Goal: Task Accomplishment & Management: Manage account settings

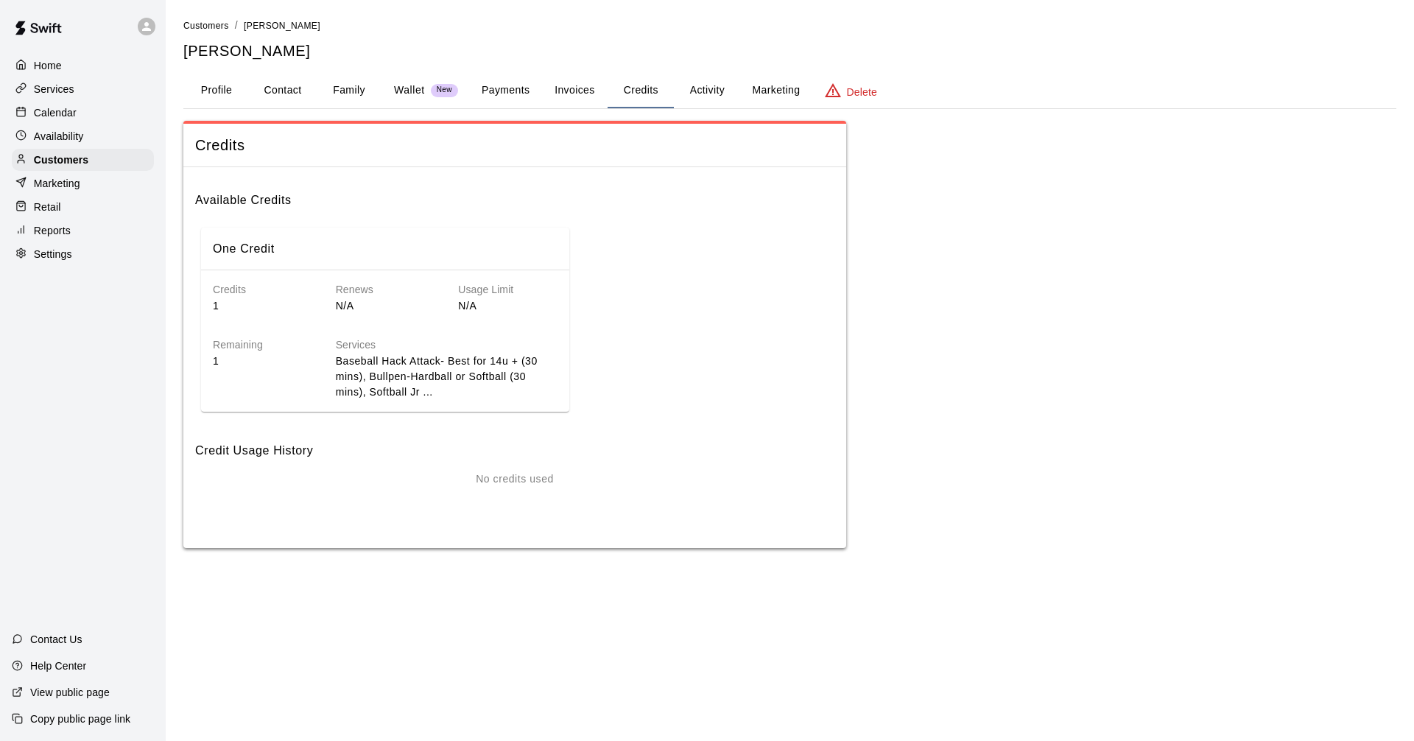
click at [101, 122] on div "Calendar" at bounding box center [83, 113] width 142 height 22
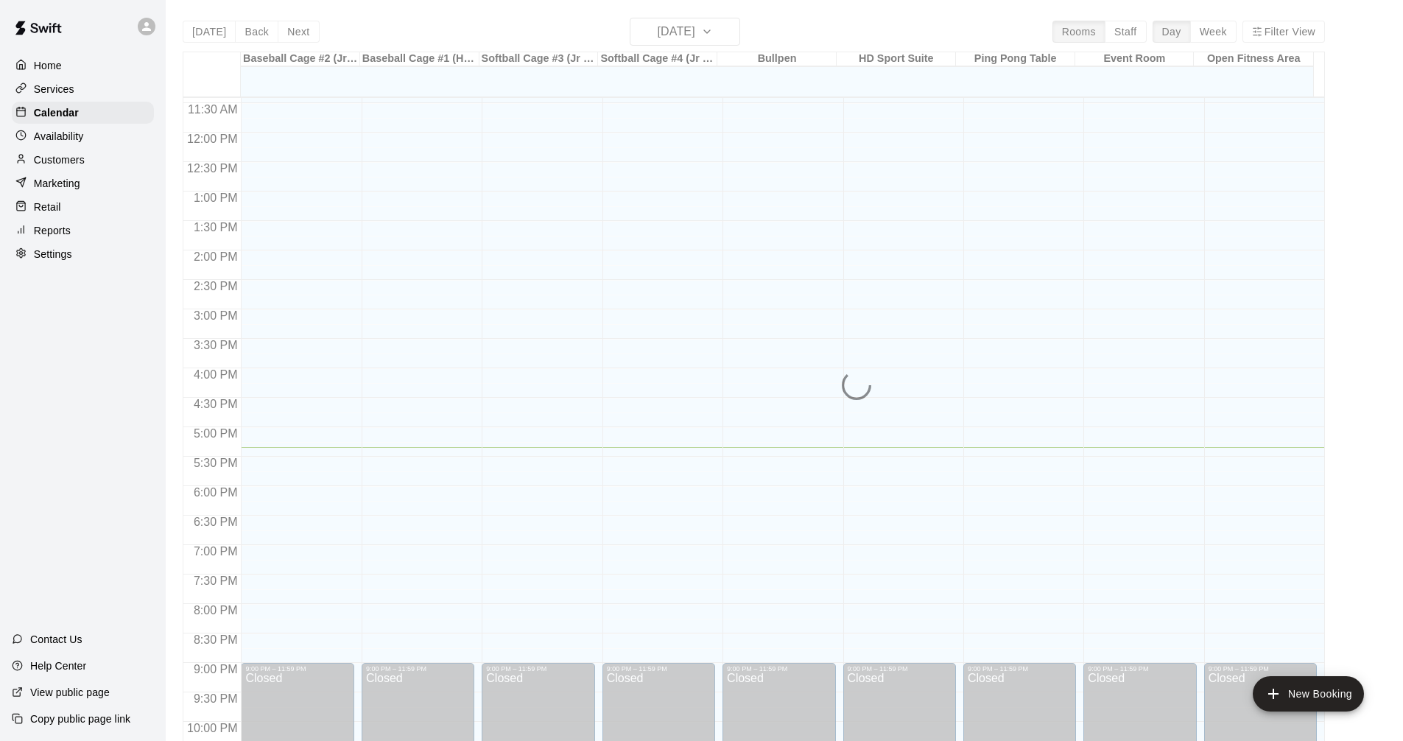
scroll to position [637, 0]
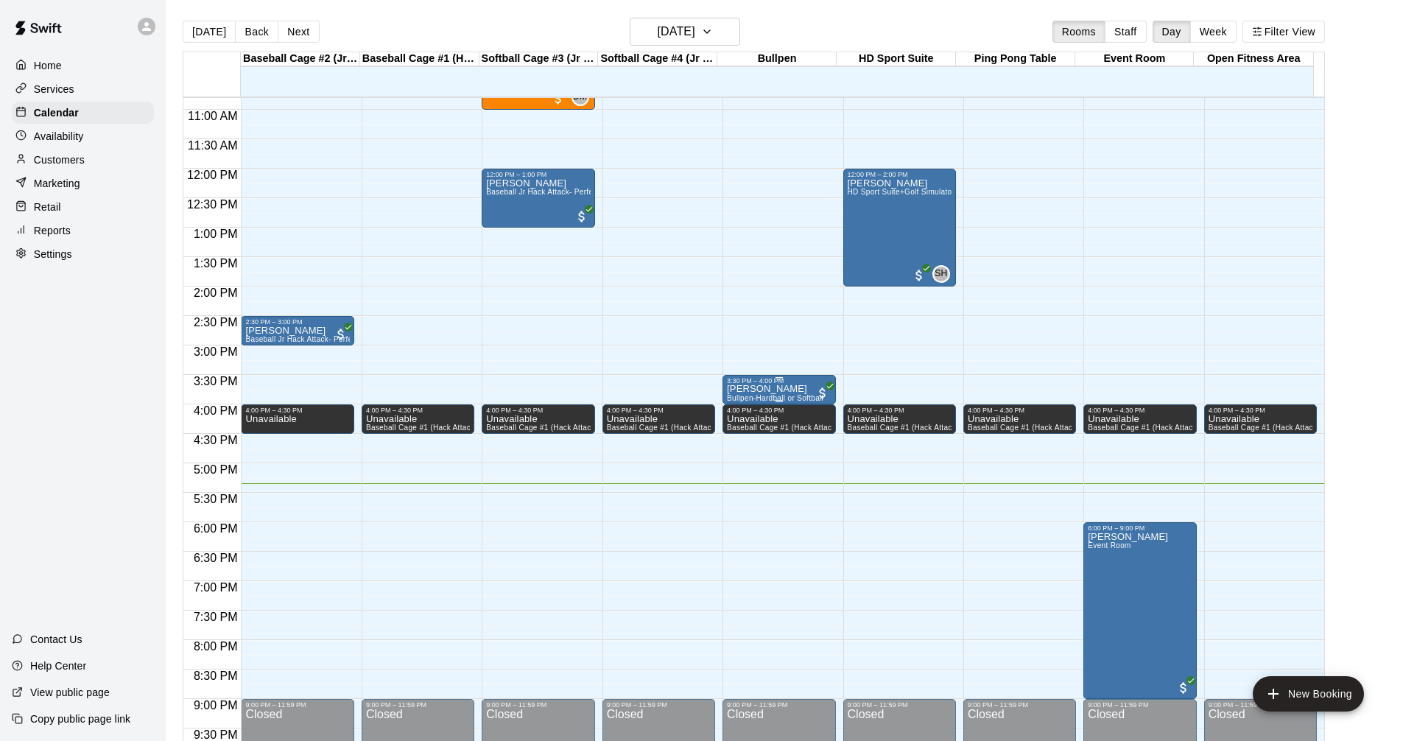
click at [793, 382] on div "3:30 PM – 4:00 PM" at bounding box center [779, 380] width 104 height 7
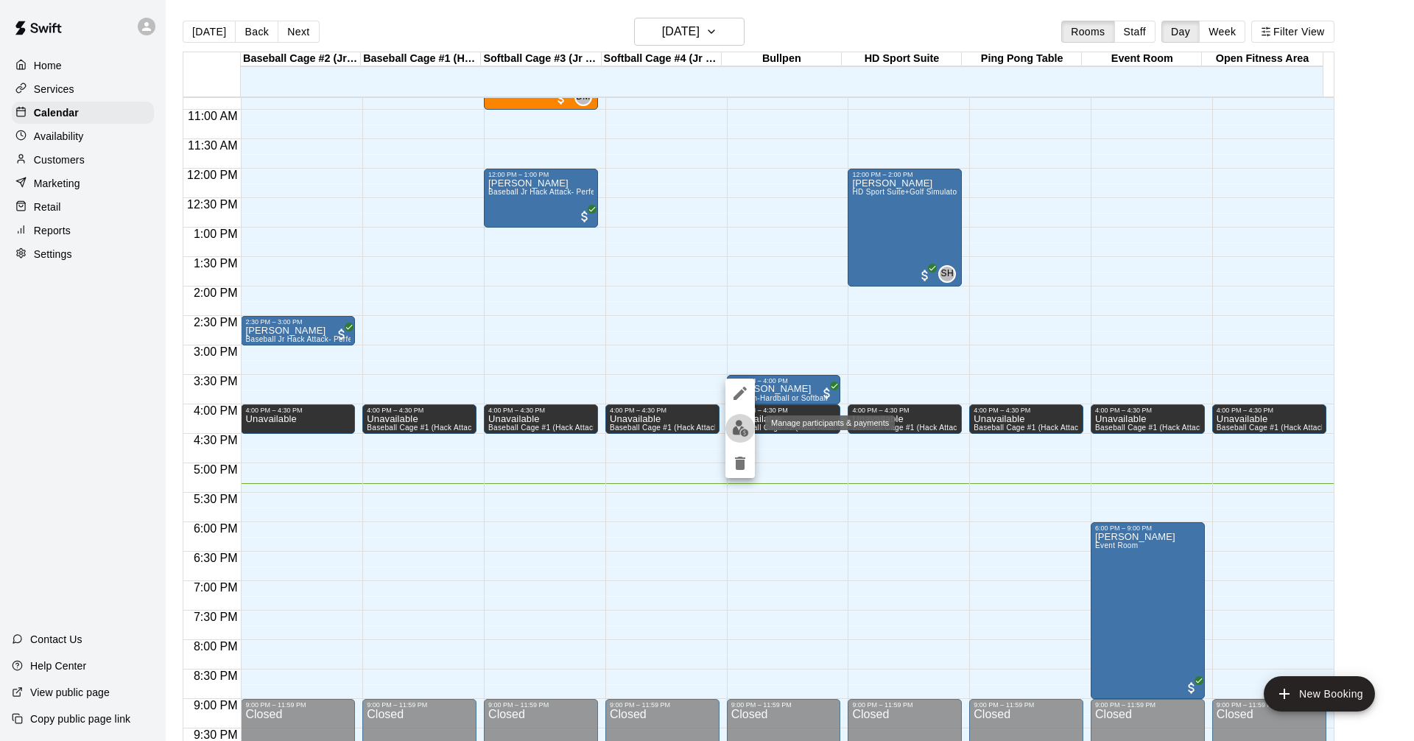
click at [745, 424] on img "edit" at bounding box center [740, 428] width 17 height 17
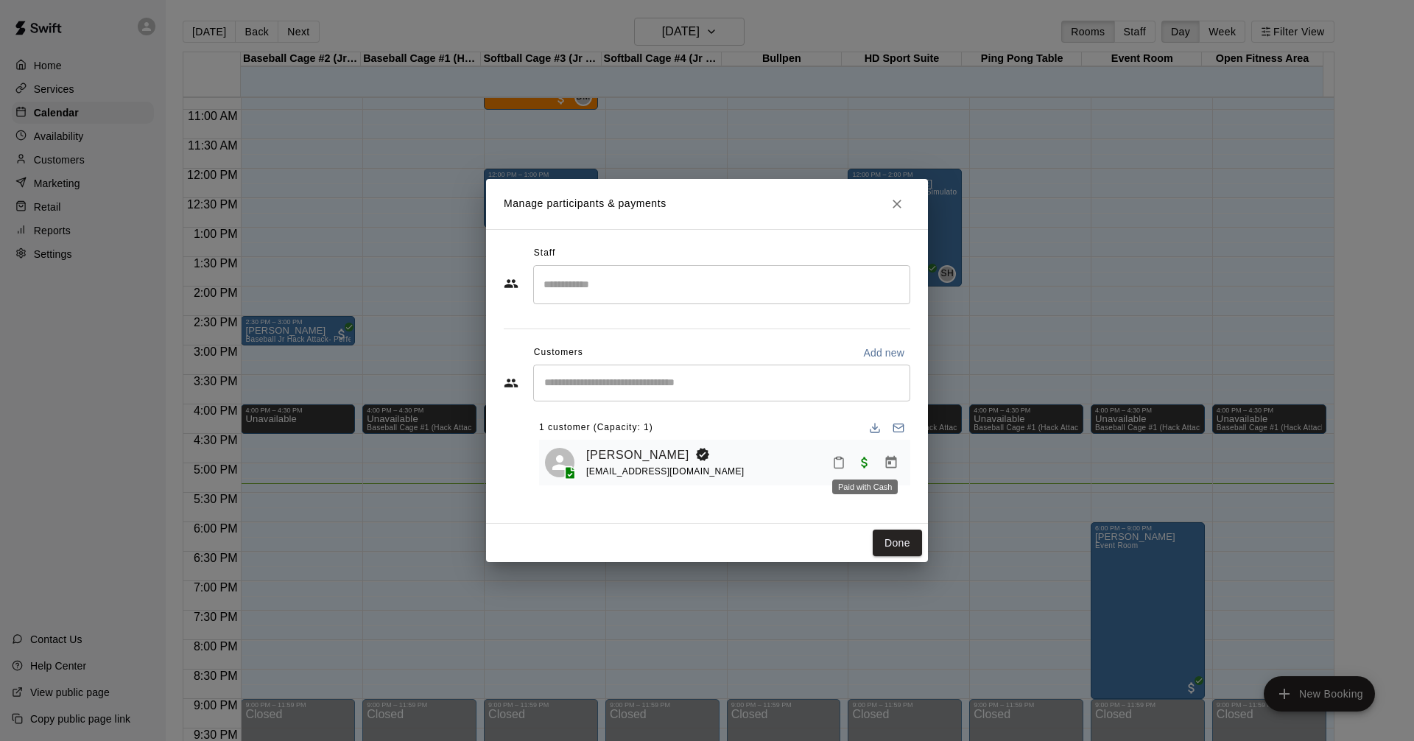
click at [865, 465] on span "Paid with Cash" at bounding box center [865, 461] width 27 height 13
click at [893, 463] on icon "Manage bookings & payment" at bounding box center [891, 462] width 15 height 15
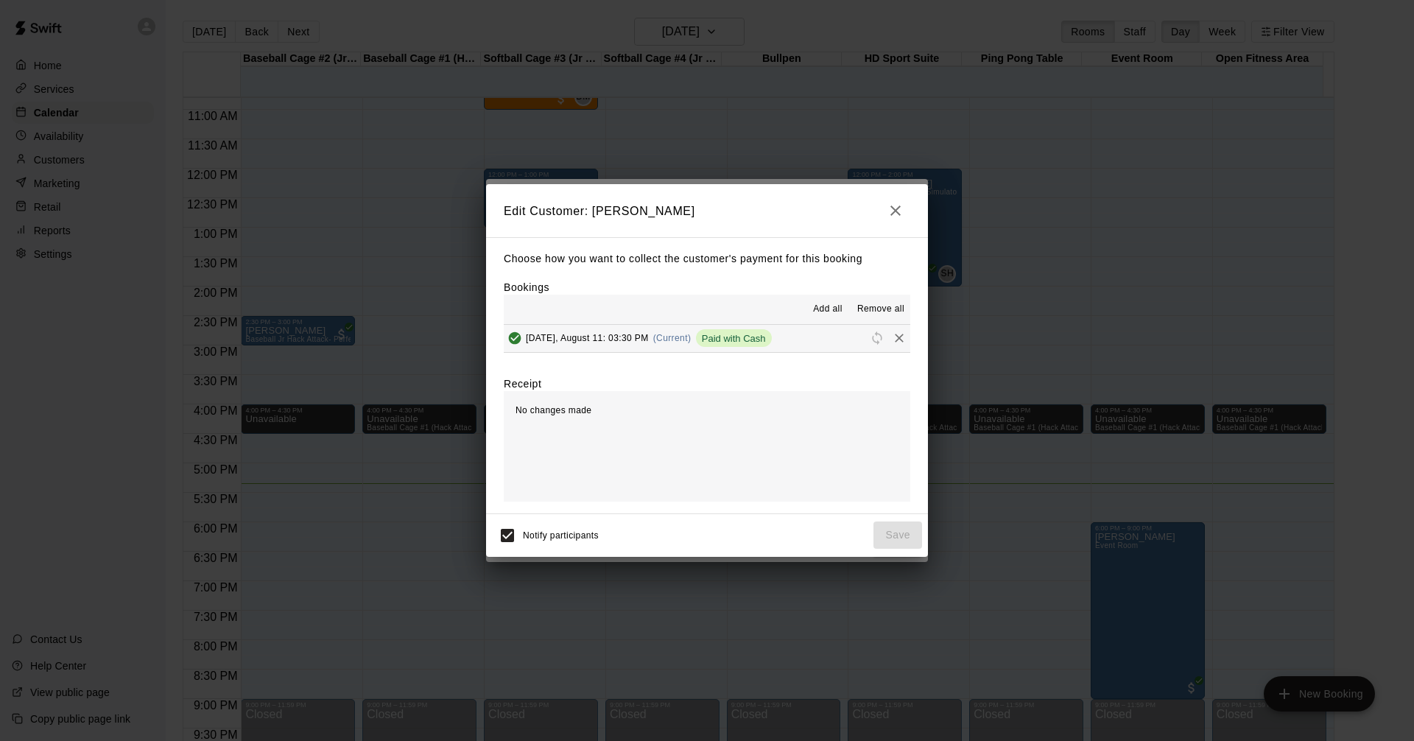
click at [793, 345] on button "[DATE], August 11: 03:30 PM (Current) Paid with Cash" at bounding box center [707, 338] width 407 height 27
click at [900, 216] on icon "button" at bounding box center [896, 211] width 18 height 18
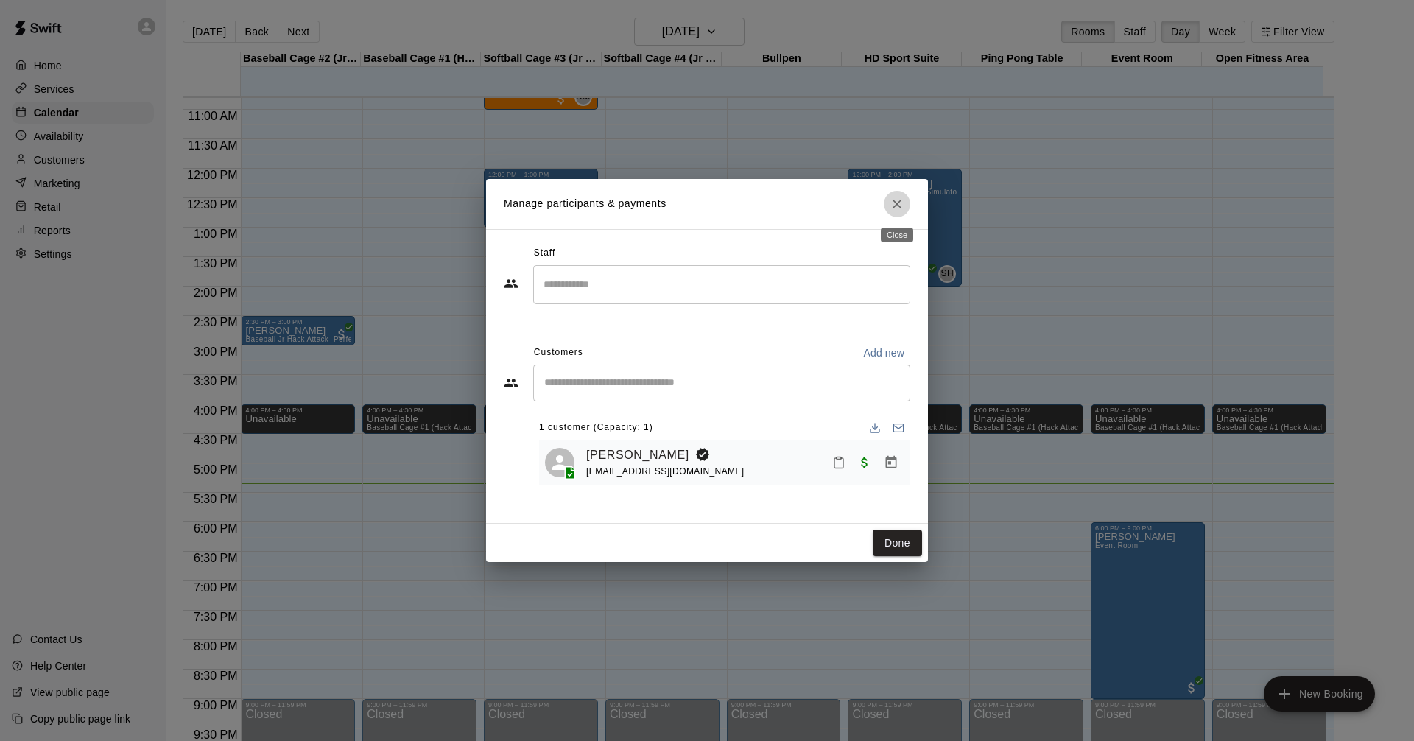
click at [891, 209] on icon "Close" at bounding box center [897, 204] width 15 height 15
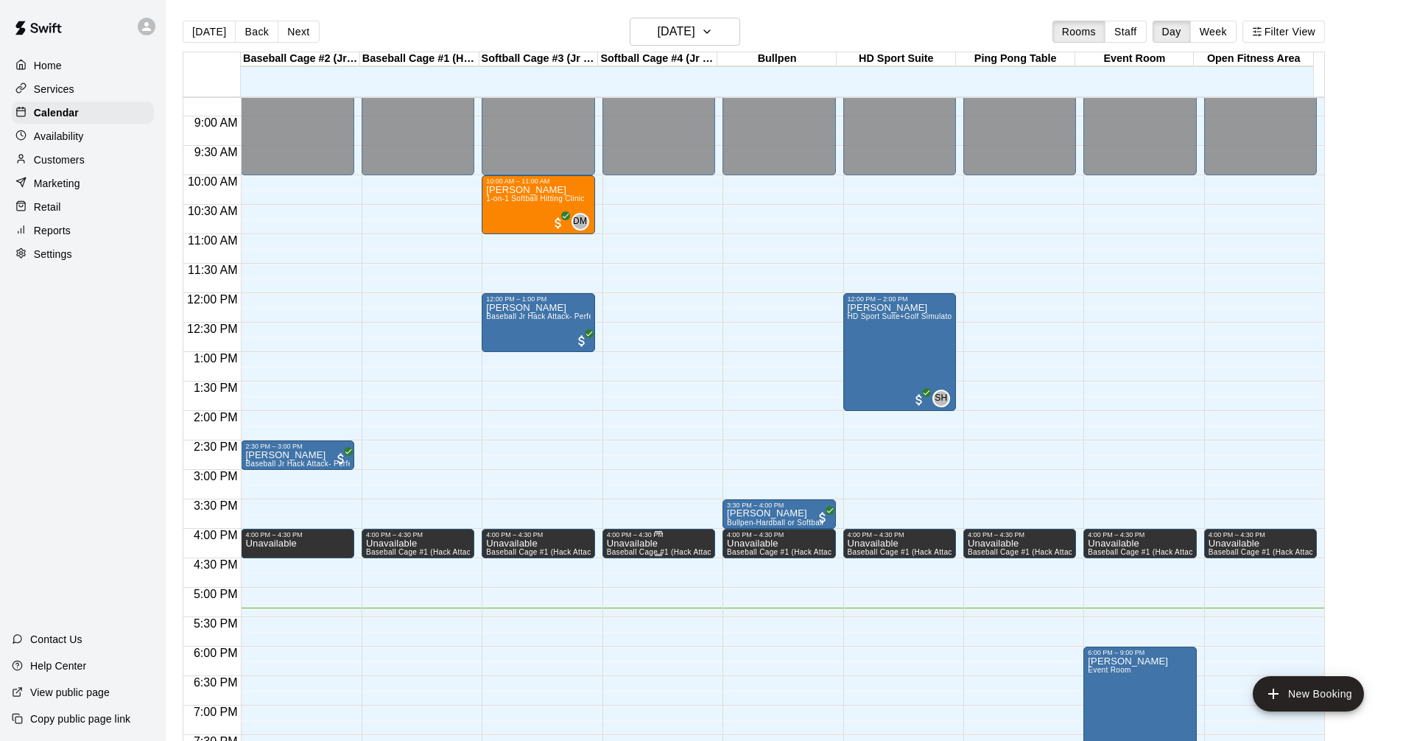
scroll to position [489, 0]
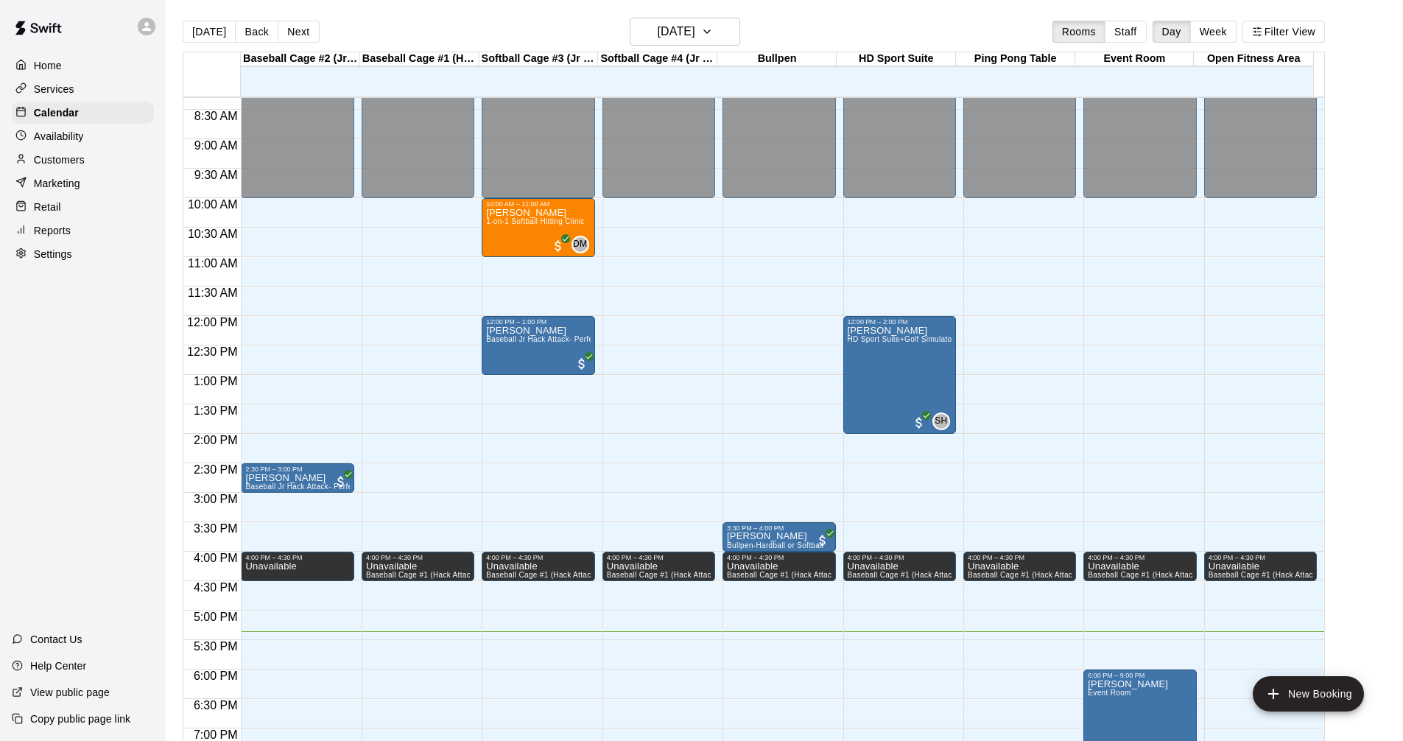
click at [82, 133] on p "Availability" at bounding box center [59, 136] width 50 height 15
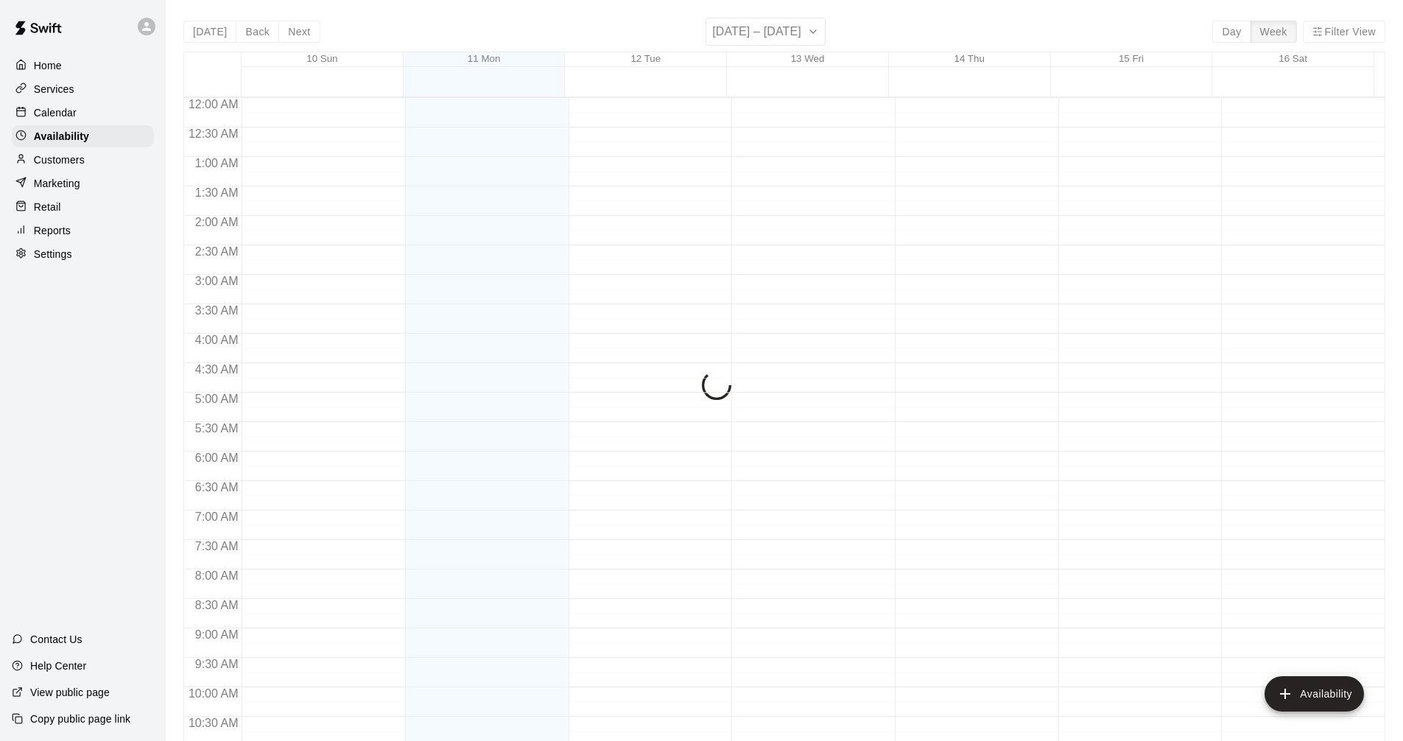
scroll to position [755, 0]
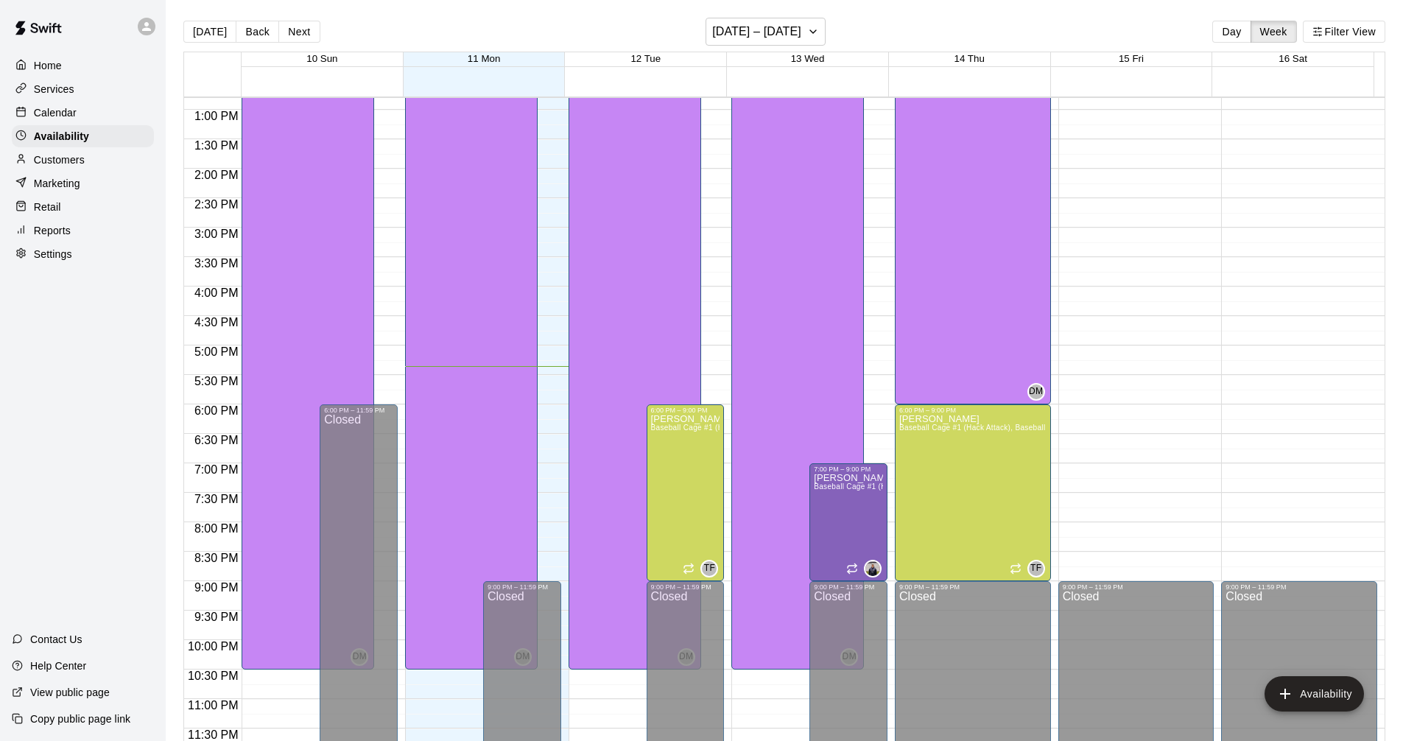
click at [107, 166] on div "Customers" at bounding box center [83, 160] width 142 height 22
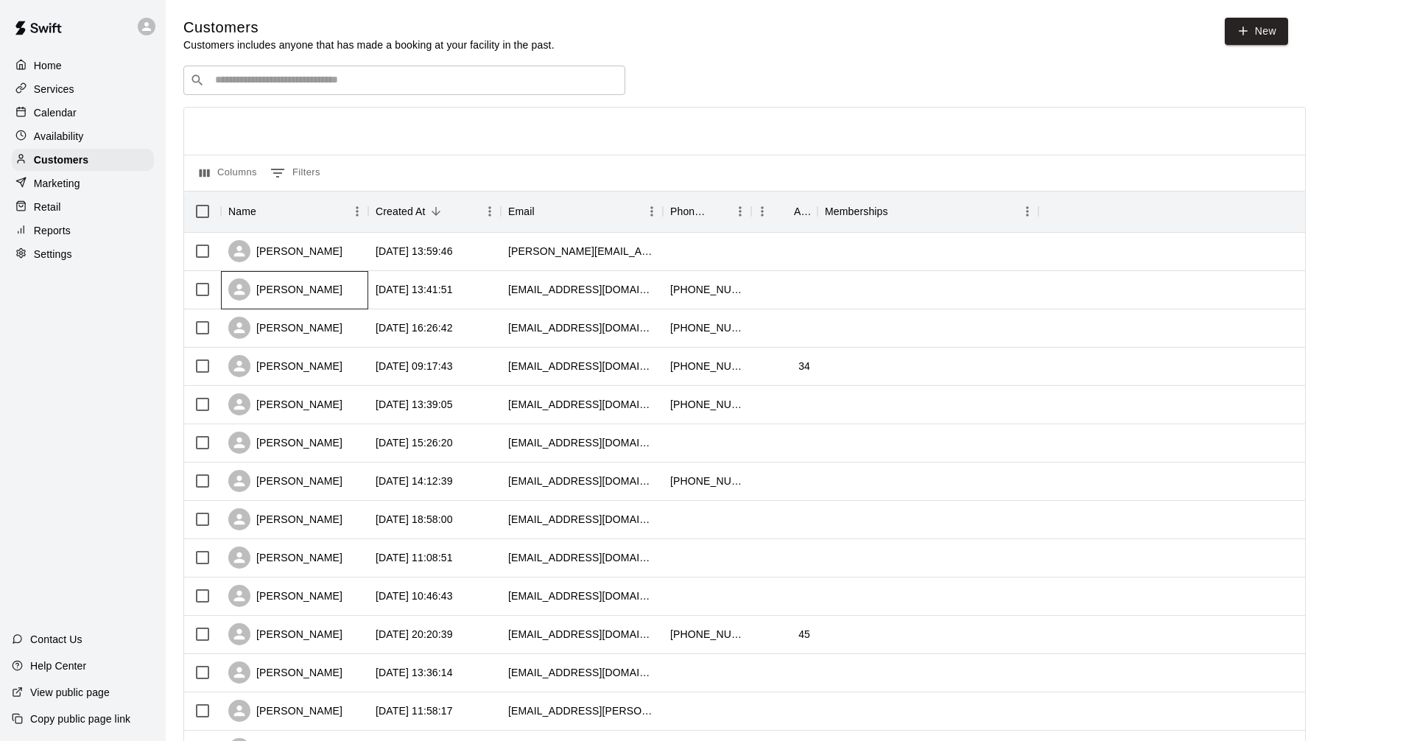
click at [320, 279] on div "[PERSON_NAME]" at bounding box center [294, 290] width 147 height 38
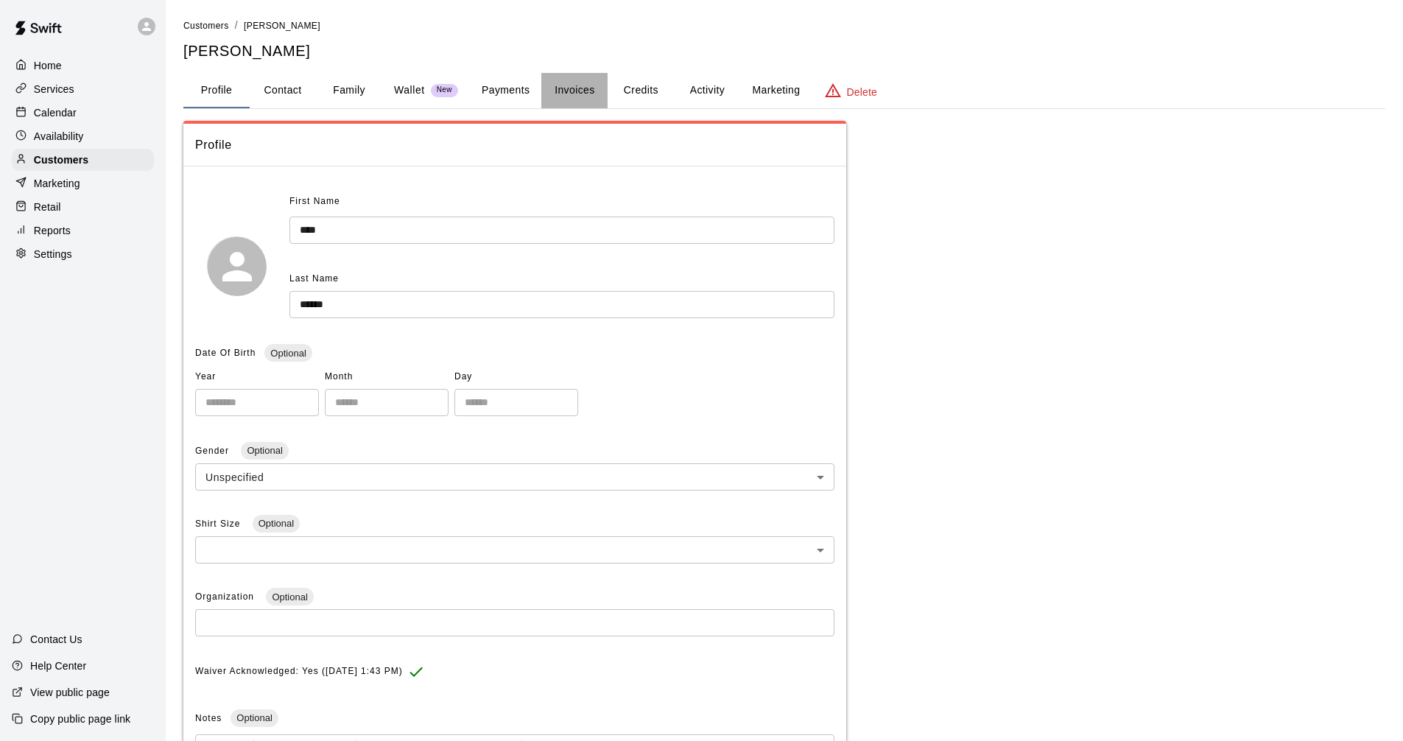
click at [582, 93] on button "Invoices" at bounding box center [574, 90] width 66 height 35
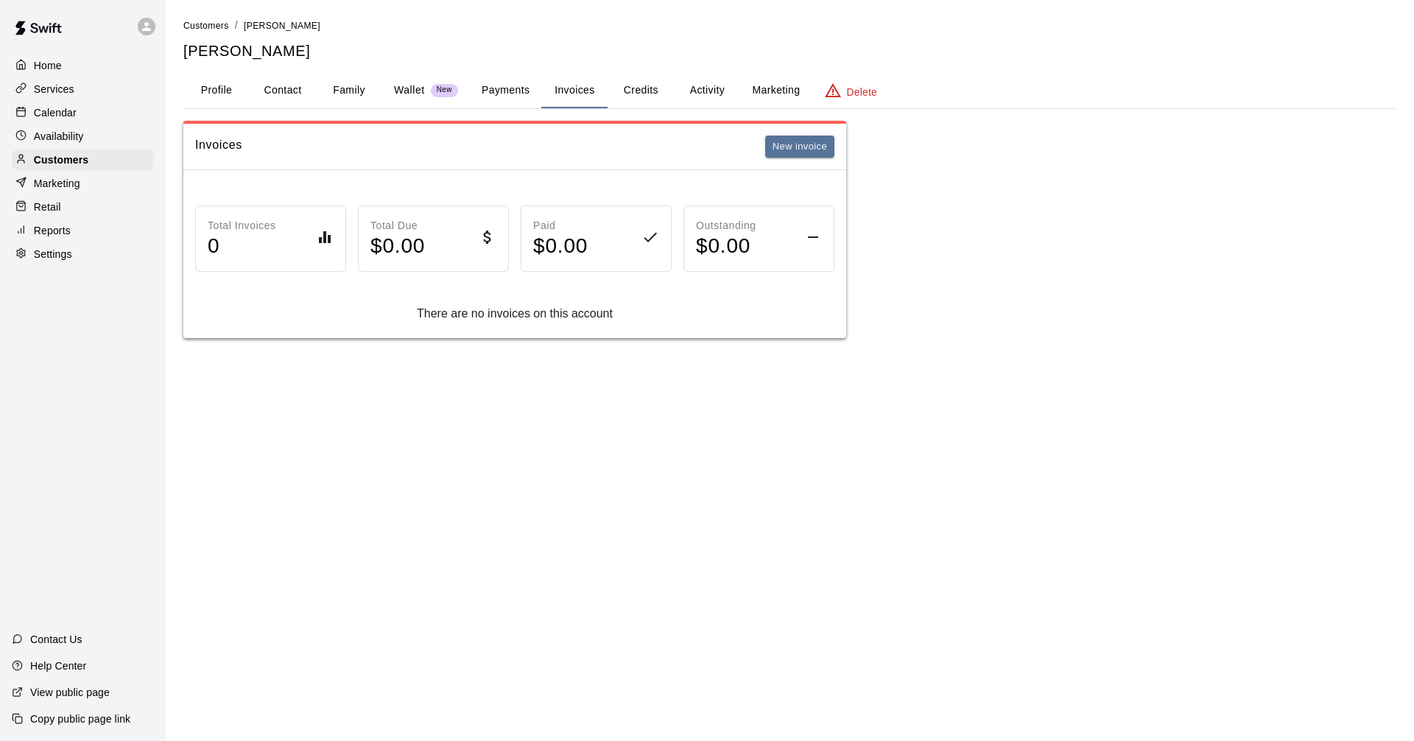
click at [524, 85] on button "Payments" at bounding box center [505, 90] width 71 height 35
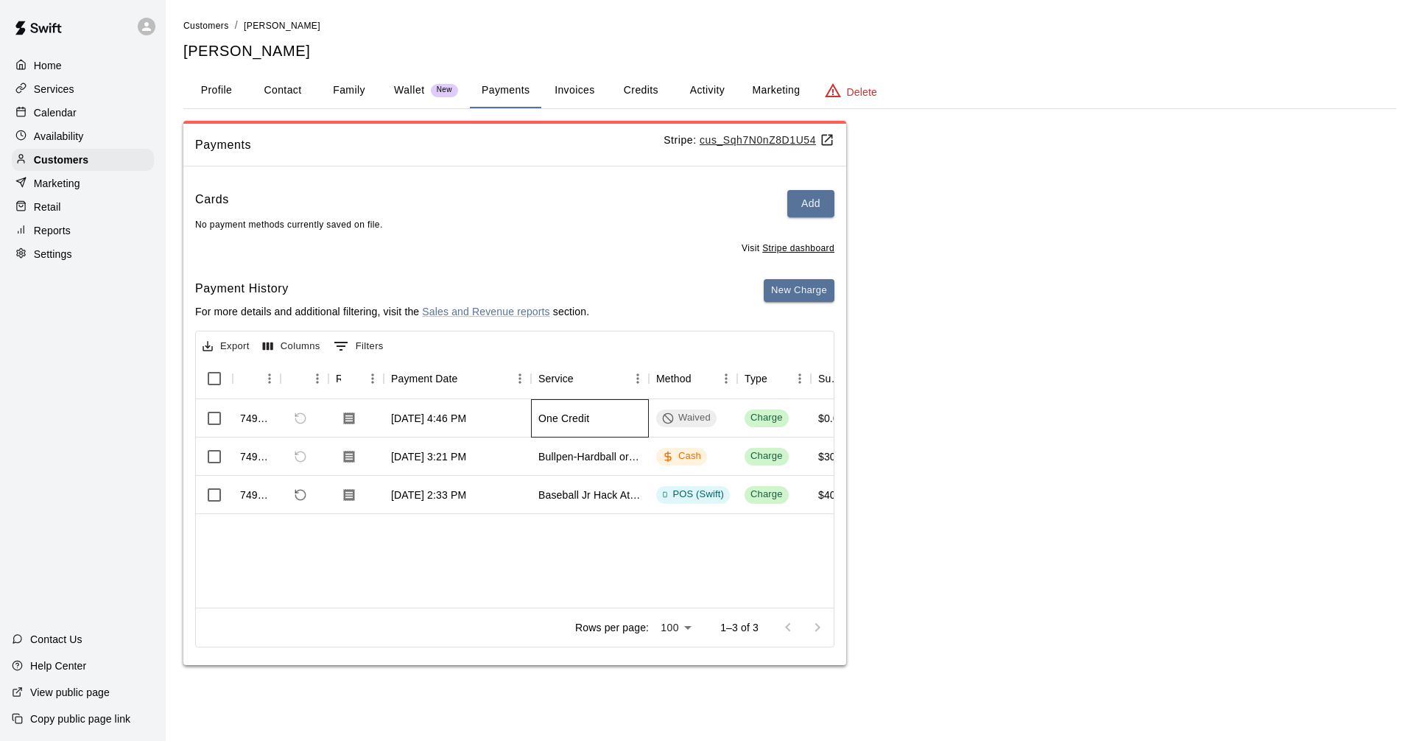
click at [633, 421] on div "One Credit" at bounding box center [590, 418] width 118 height 38
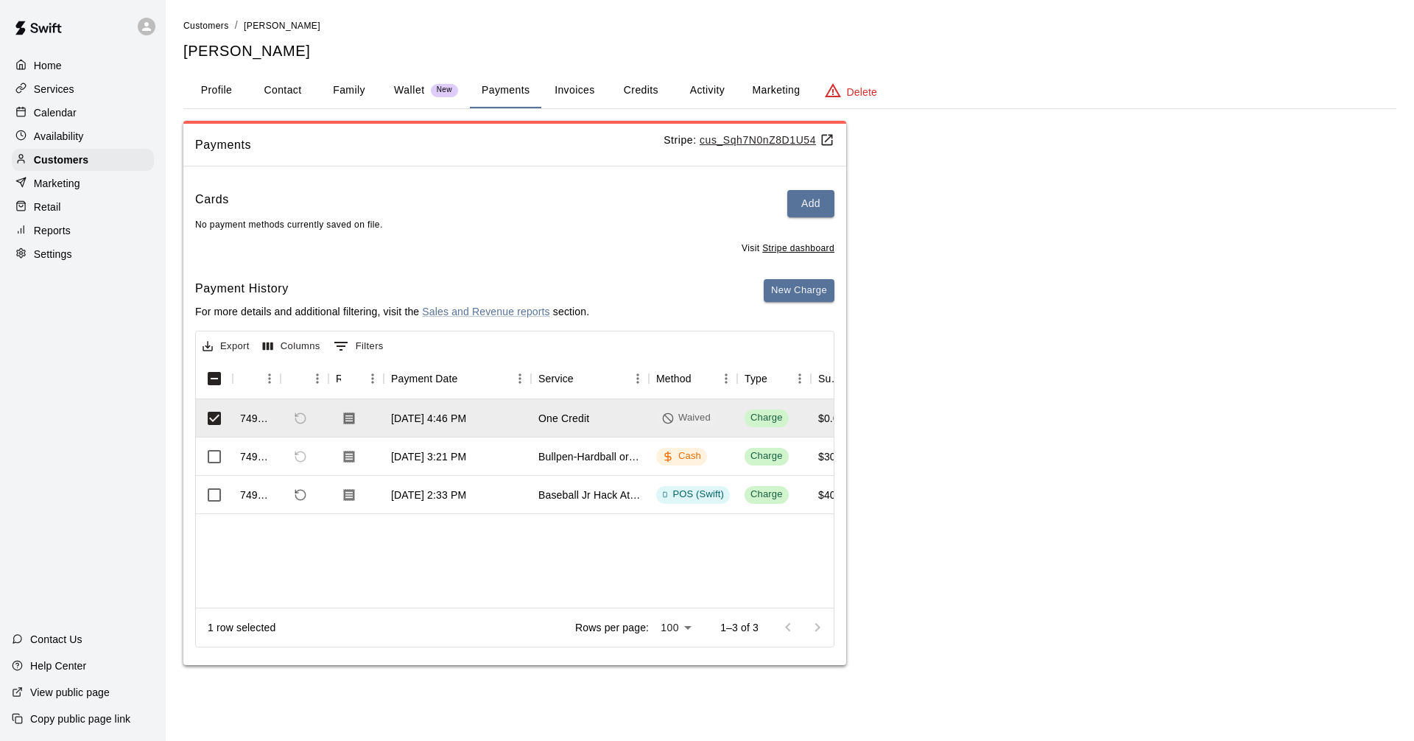
click at [1012, 432] on div "Payments Stripe: cus_Sqh7N0nZ8D1U54 Cards Add No payment methods currently save…" at bounding box center [789, 393] width 1213 height 545
click at [1044, 426] on div "Payments Stripe: cus_Sqh7N0nZ8D1U54 Cards Add No payment methods currently save…" at bounding box center [789, 393] width 1213 height 545
click at [664, 424] on icon at bounding box center [668, 419] width 12 height 12
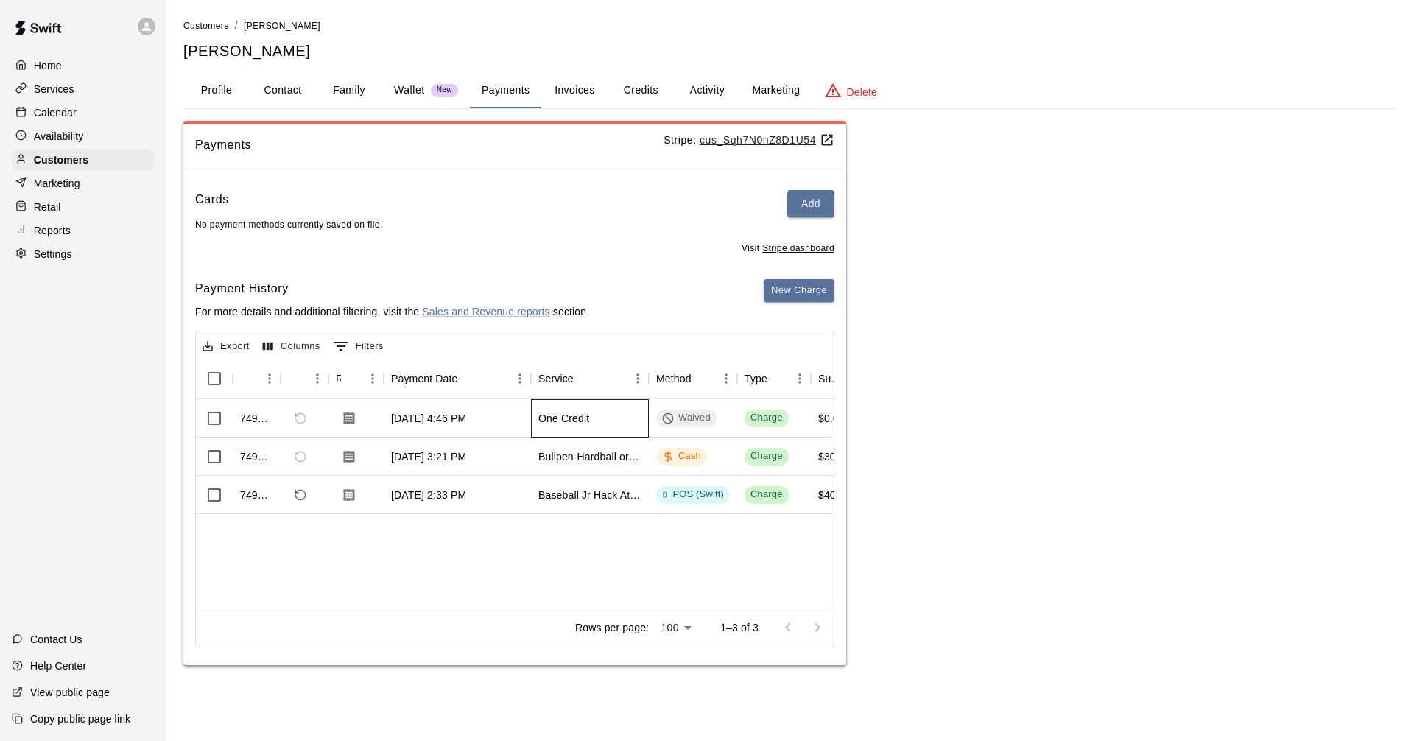
click at [570, 418] on div "One Credit" at bounding box center [564, 418] width 51 height 15
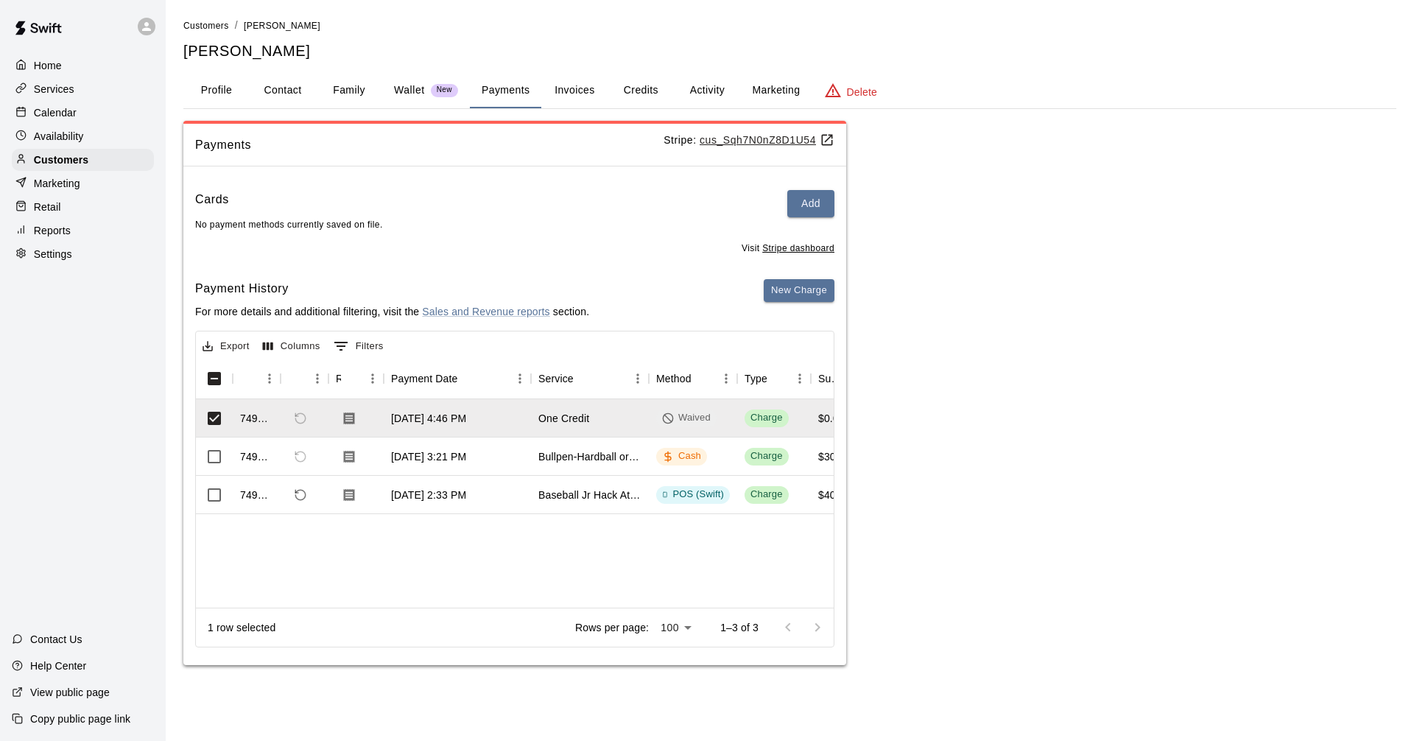
click at [900, 399] on div "Payments Stripe: cus_Sqh7N0nZ8D1U54 Cards Add No payment methods currently save…" at bounding box center [789, 393] width 1213 height 545
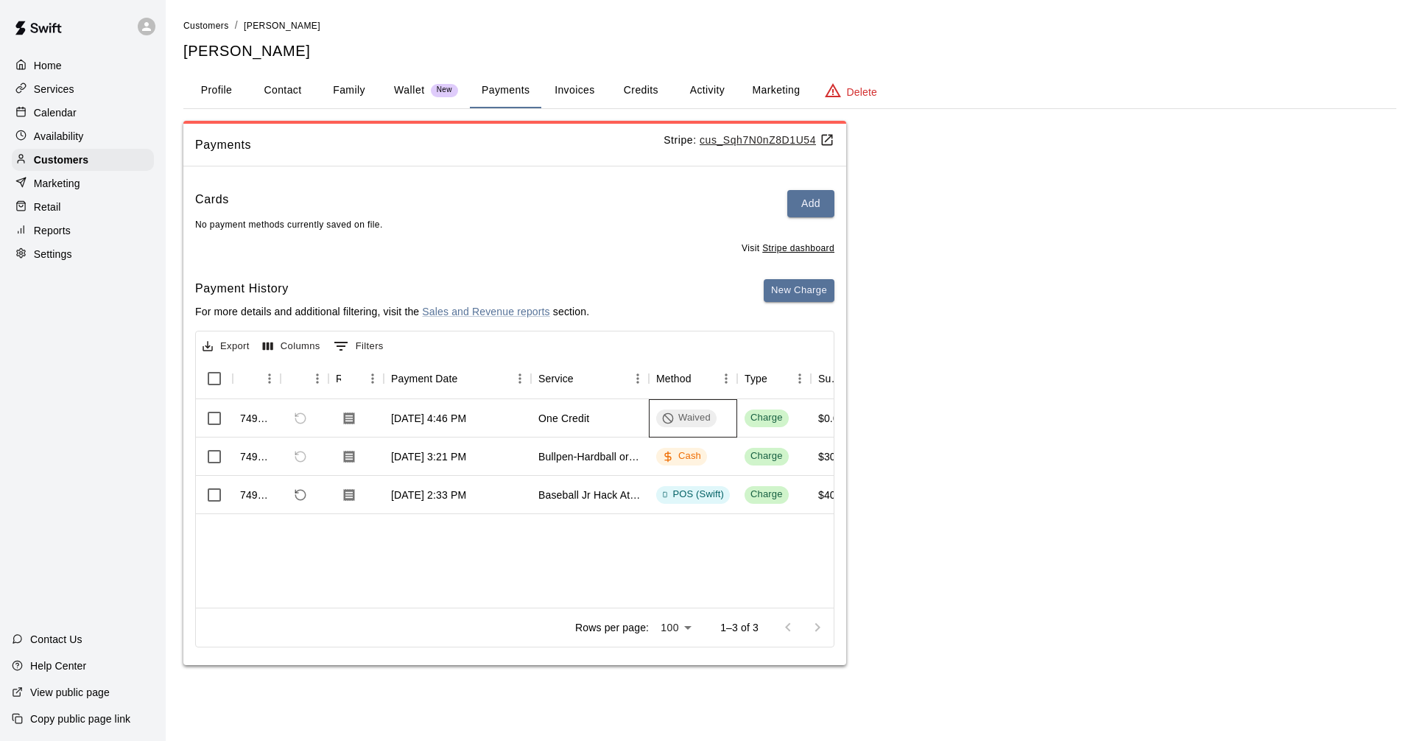
drag, startPoint x: 671, startPoint y: 421, endPoint x: 711, endPoint y: 417, distance: 40.0
click at [673, 421] on icon at bounding box center [668, 419] width 12 height 12
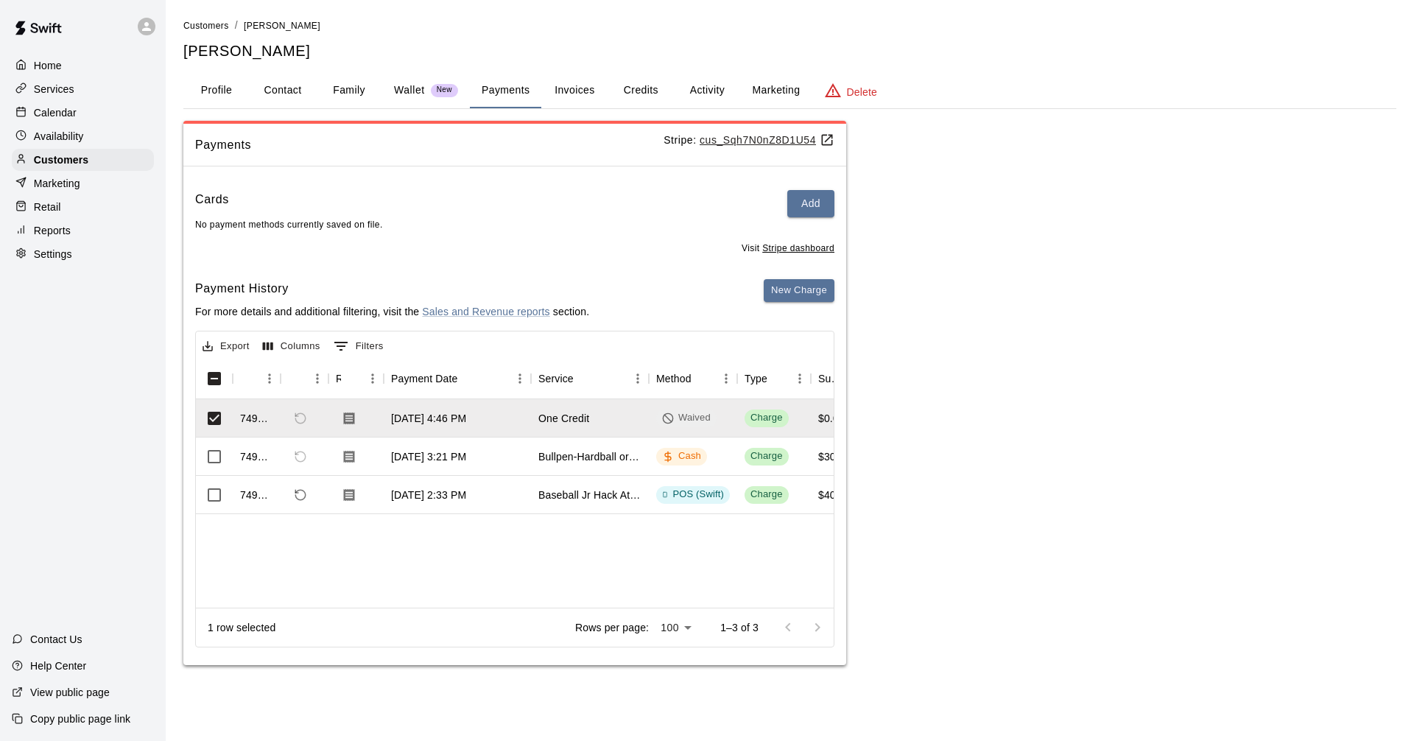
click at [995, 424] on div "Payments Stripe: cus_Sqh7N0nZ8D1U54 Cards Add No payment methods currently save…" at bounding box center [789, 393] width 1213 height 545
click at [365, 425] on div at bounding box center [356, 418] width 55 height 38
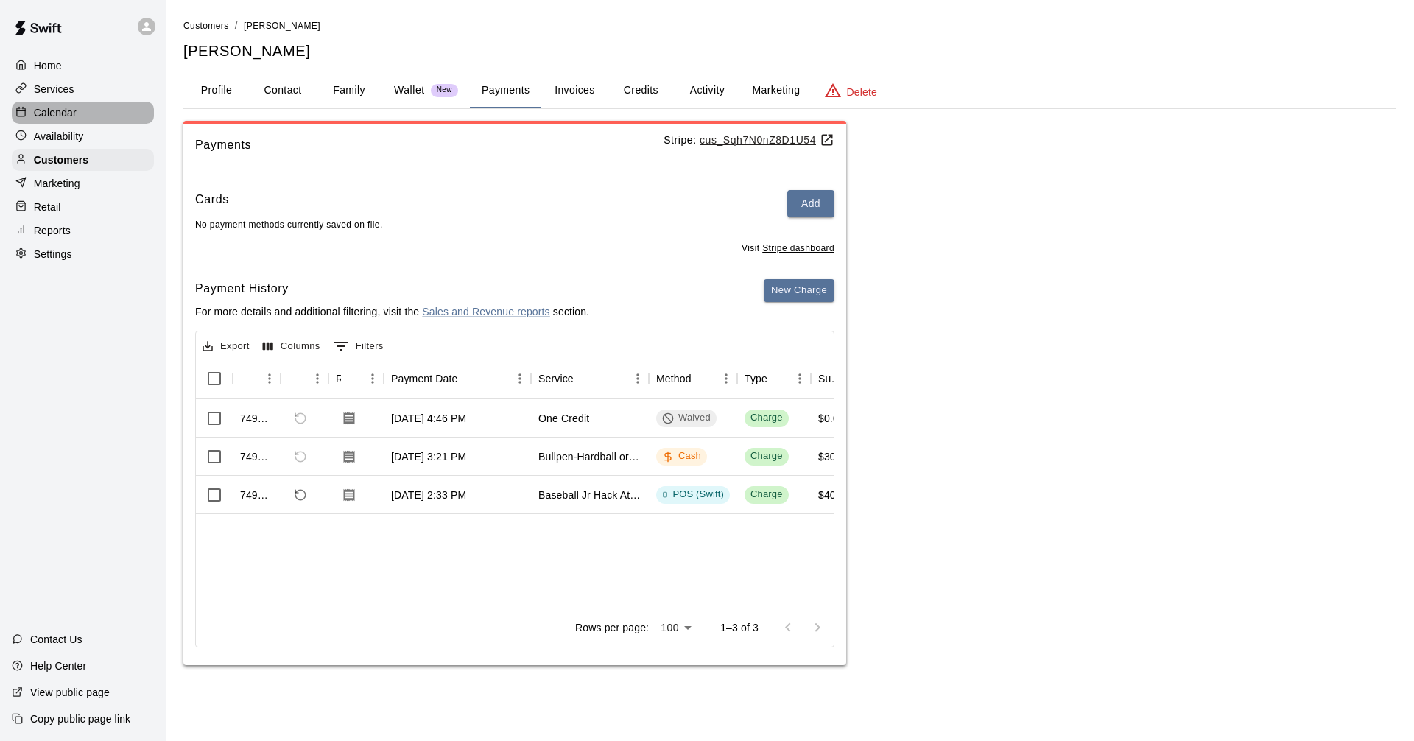
click at [58, 115] on p "Calendar" at bounding box center [55, 112] width 43 height 15
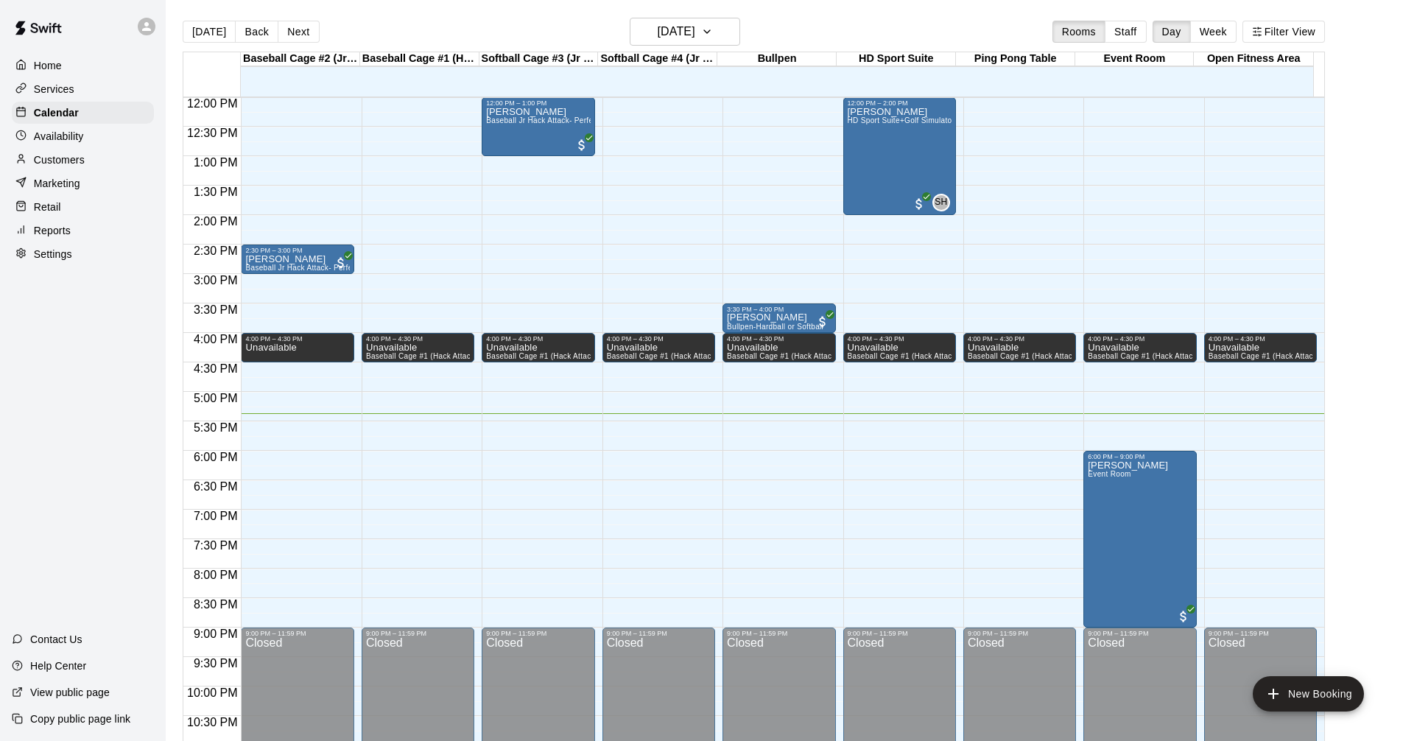
scroll to position [682, 0]
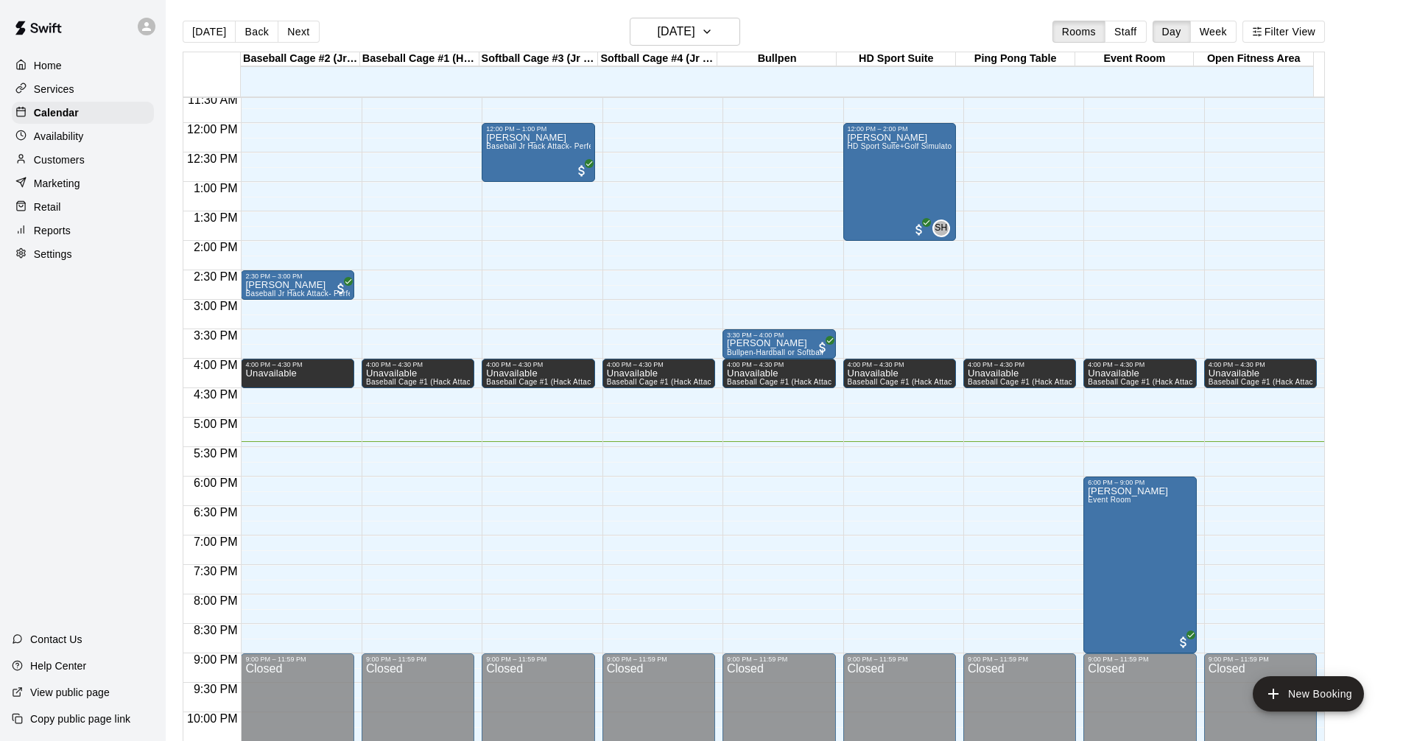
click at [92, 160] on div "Customers" at bounding box center [83, 160] width 142 height 22
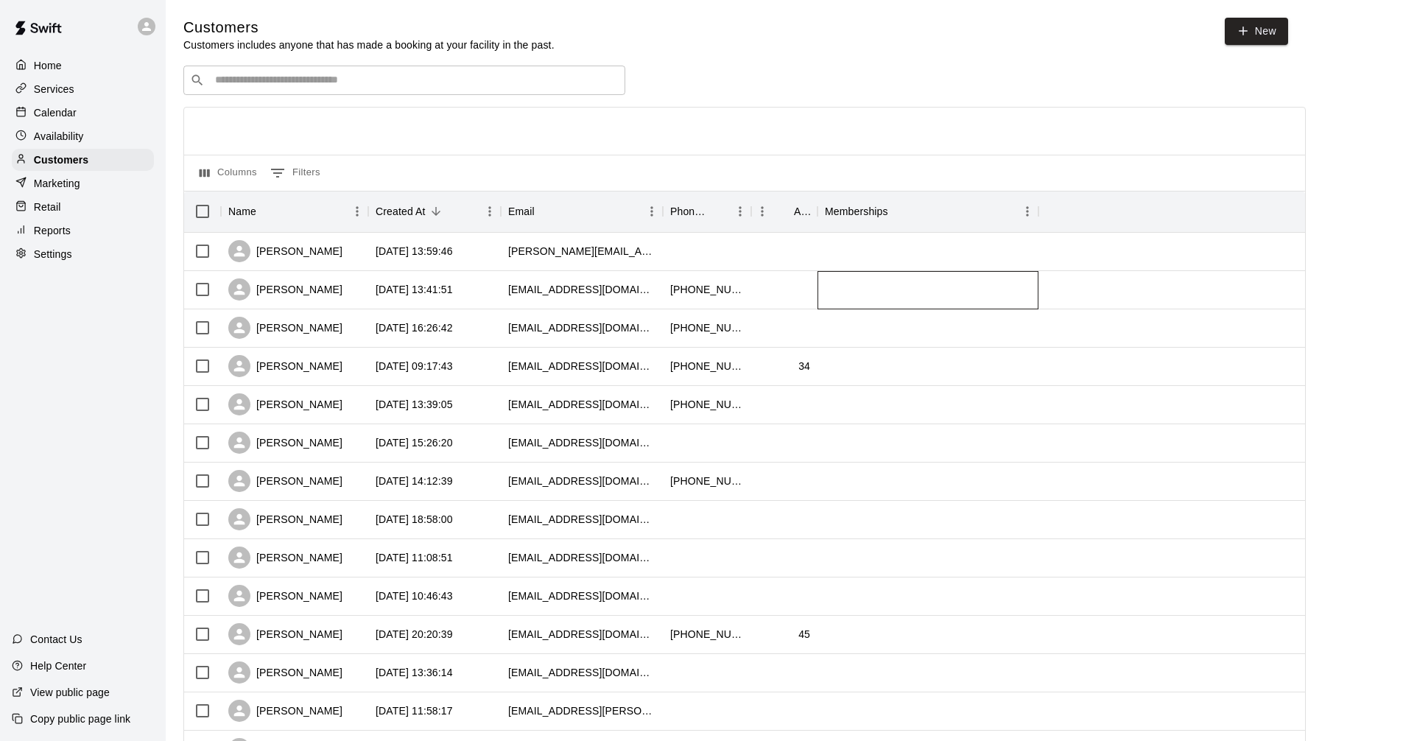
click at [910, 281] on div at bounding box center [928, 290] width 221 height 38
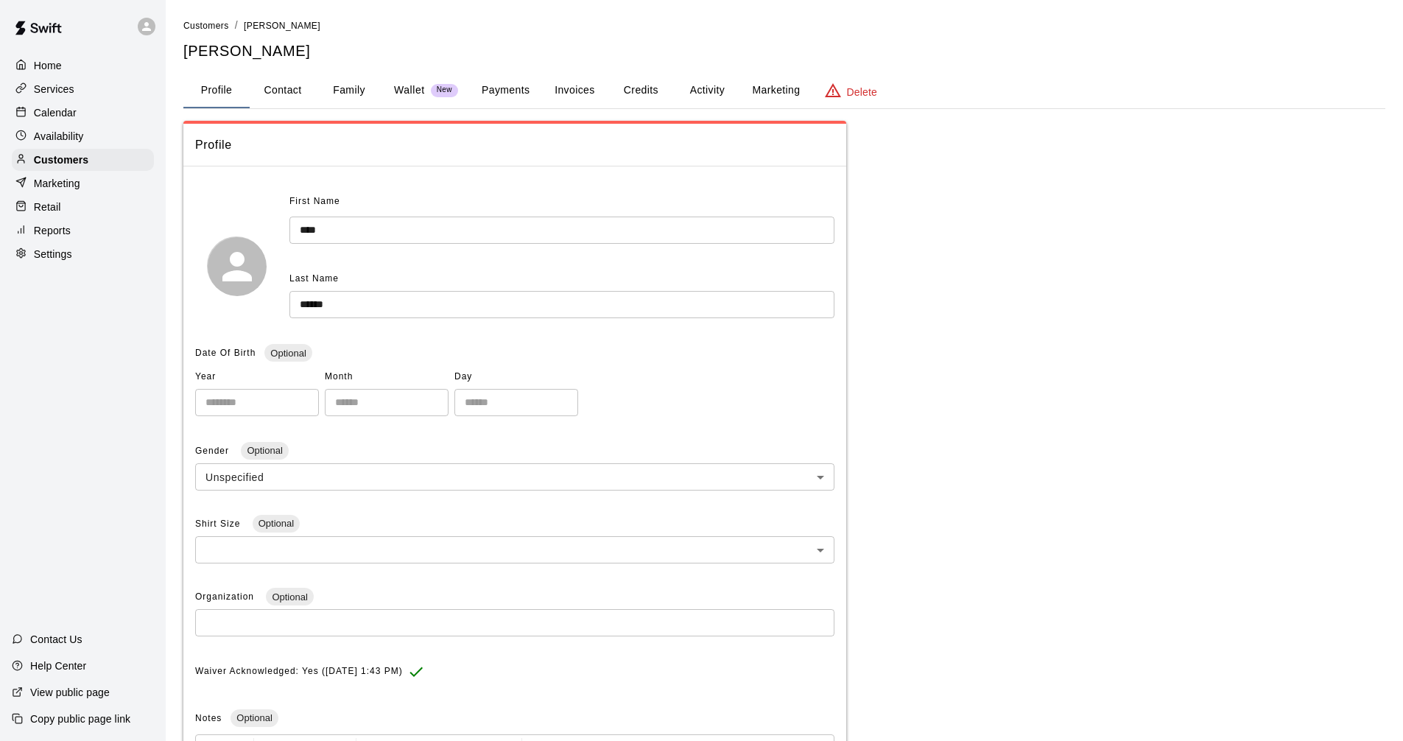
click at [488, 94] on button "Payments" at bounding box center [505, 90] width 71 height 35
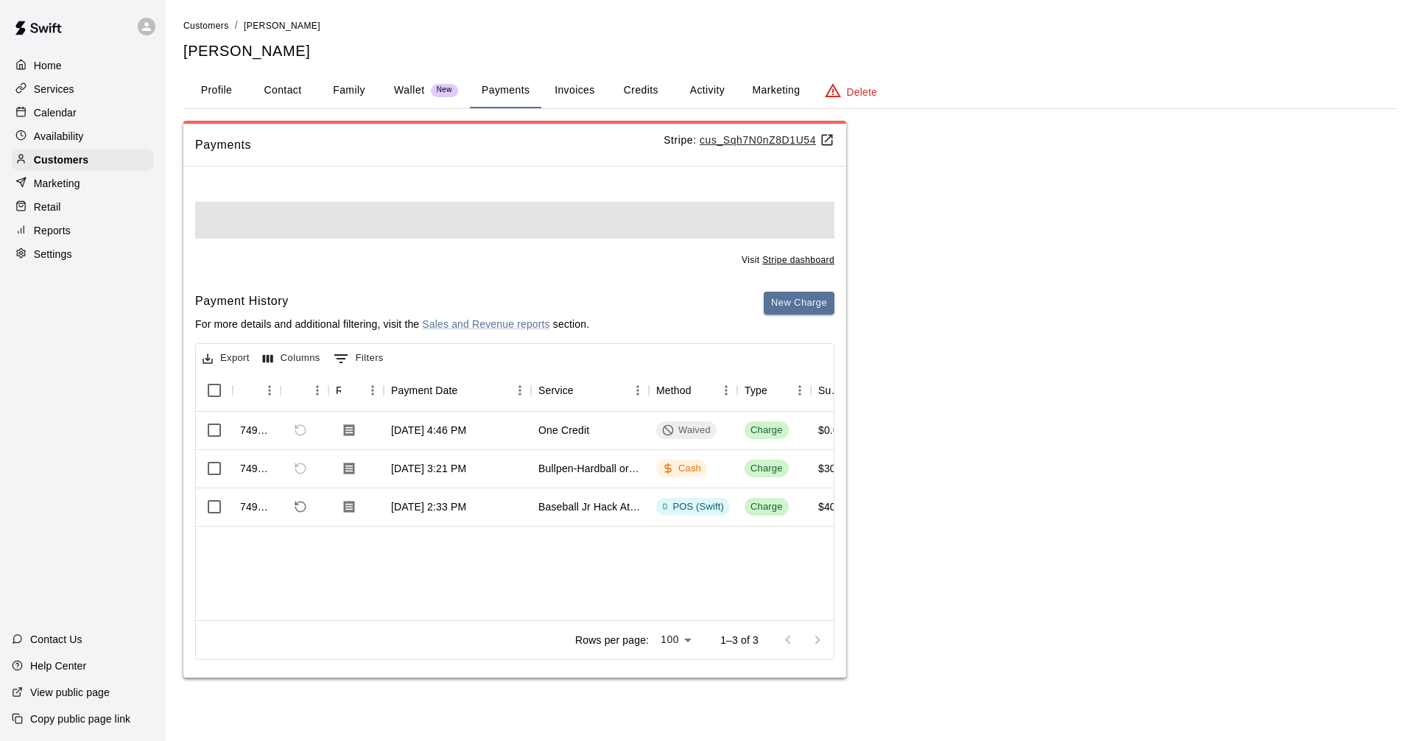
click at [720, 86] on button "Activity" at bounding box center [707, 90] width 66 height 35
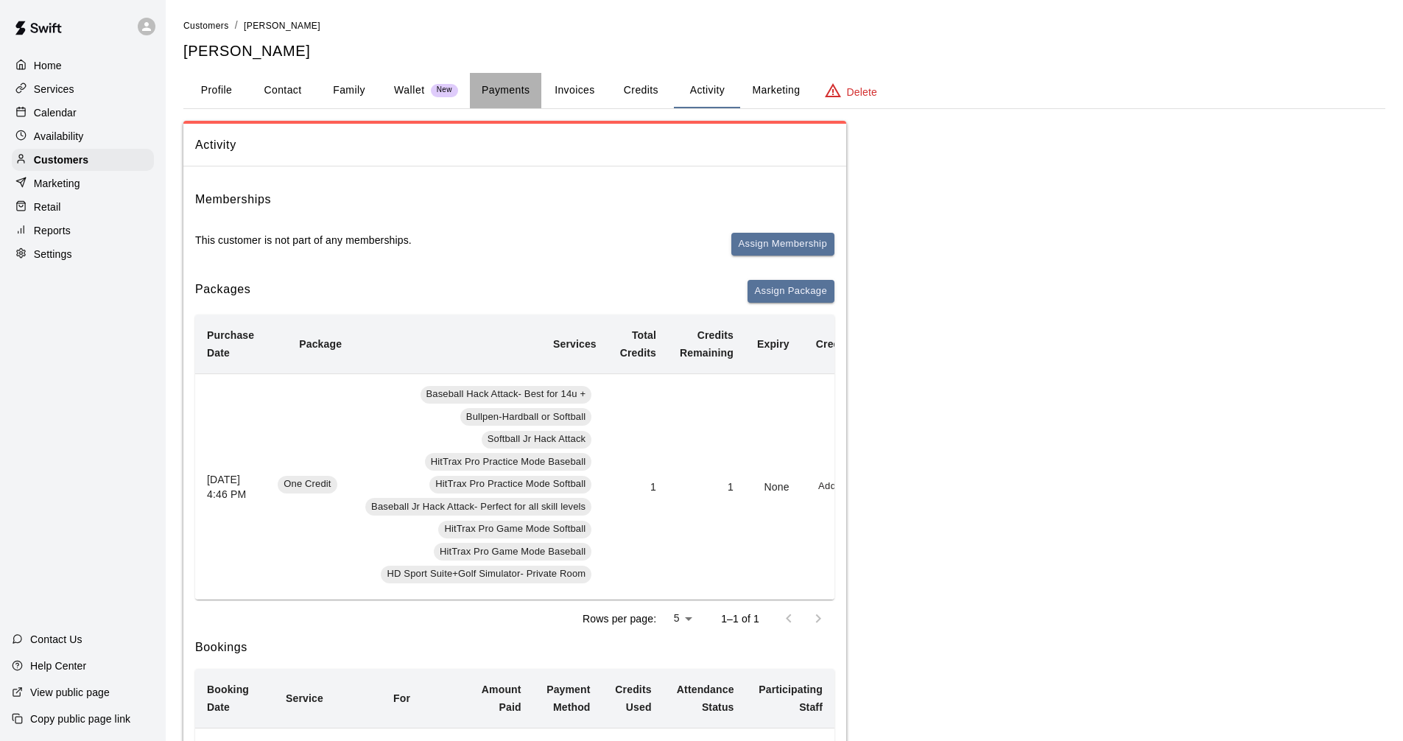
click at [531, 92] on button "Payments" at bounding box center [505, 90] width 71 height 35
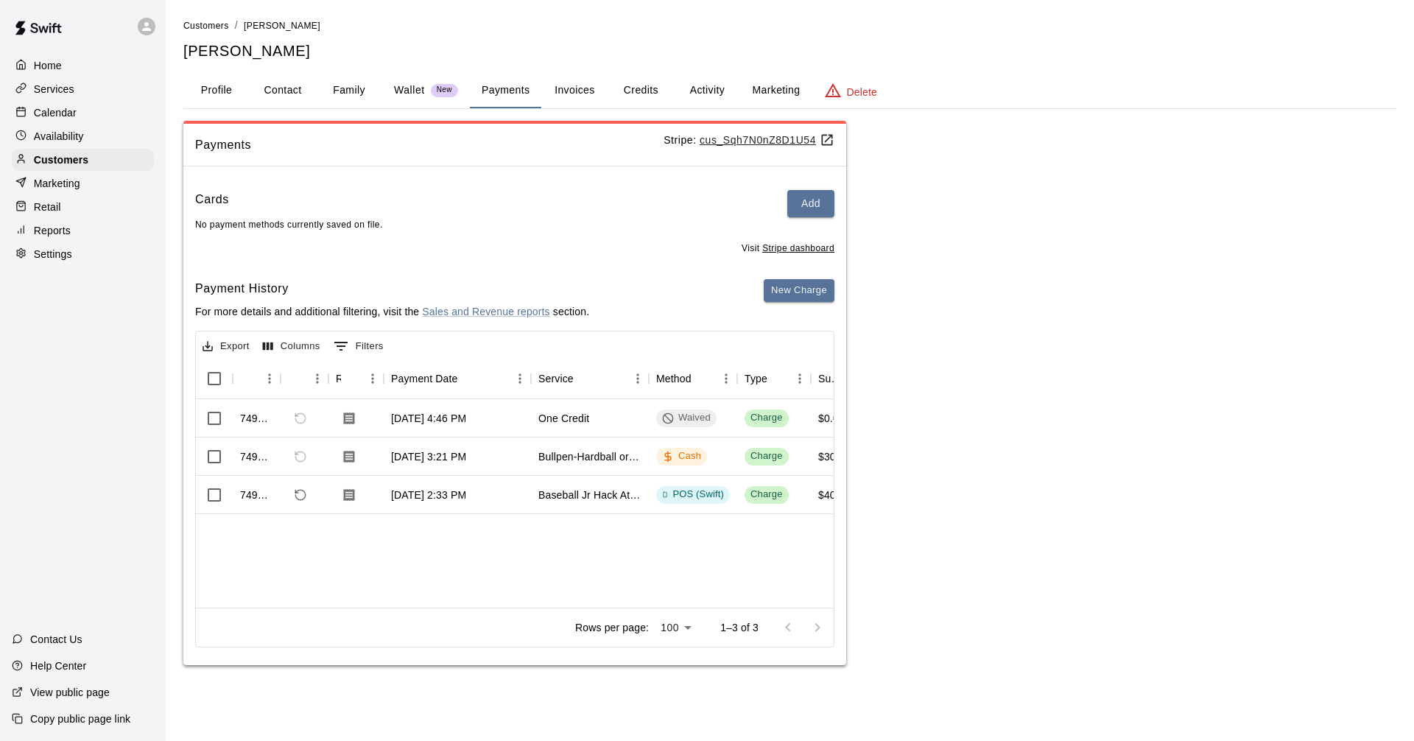
click at [298, 93] on button "Contact" at bounding box center [283, 90] width 66 height 35
select select "**"
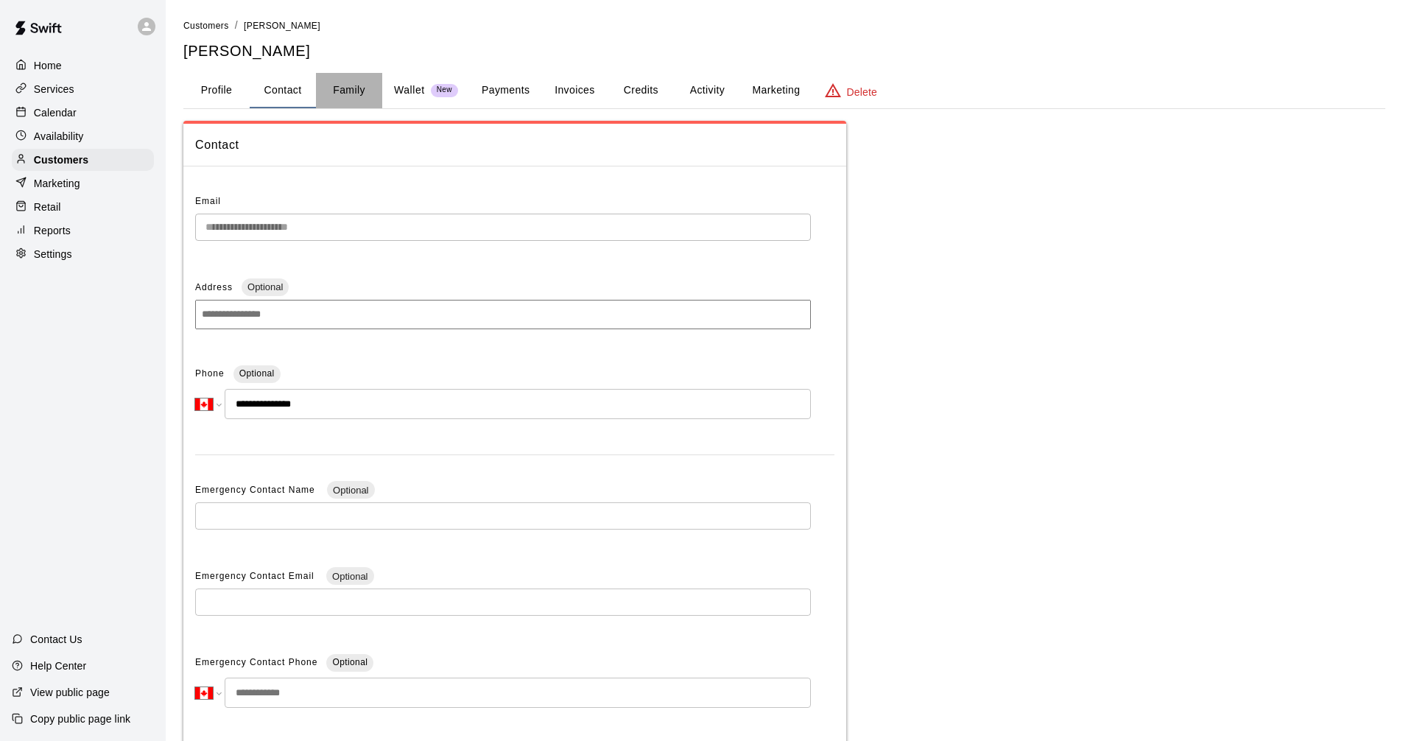
click at [361, 91] on button "Family" at bounding box center [349, 90] width 66 height 35
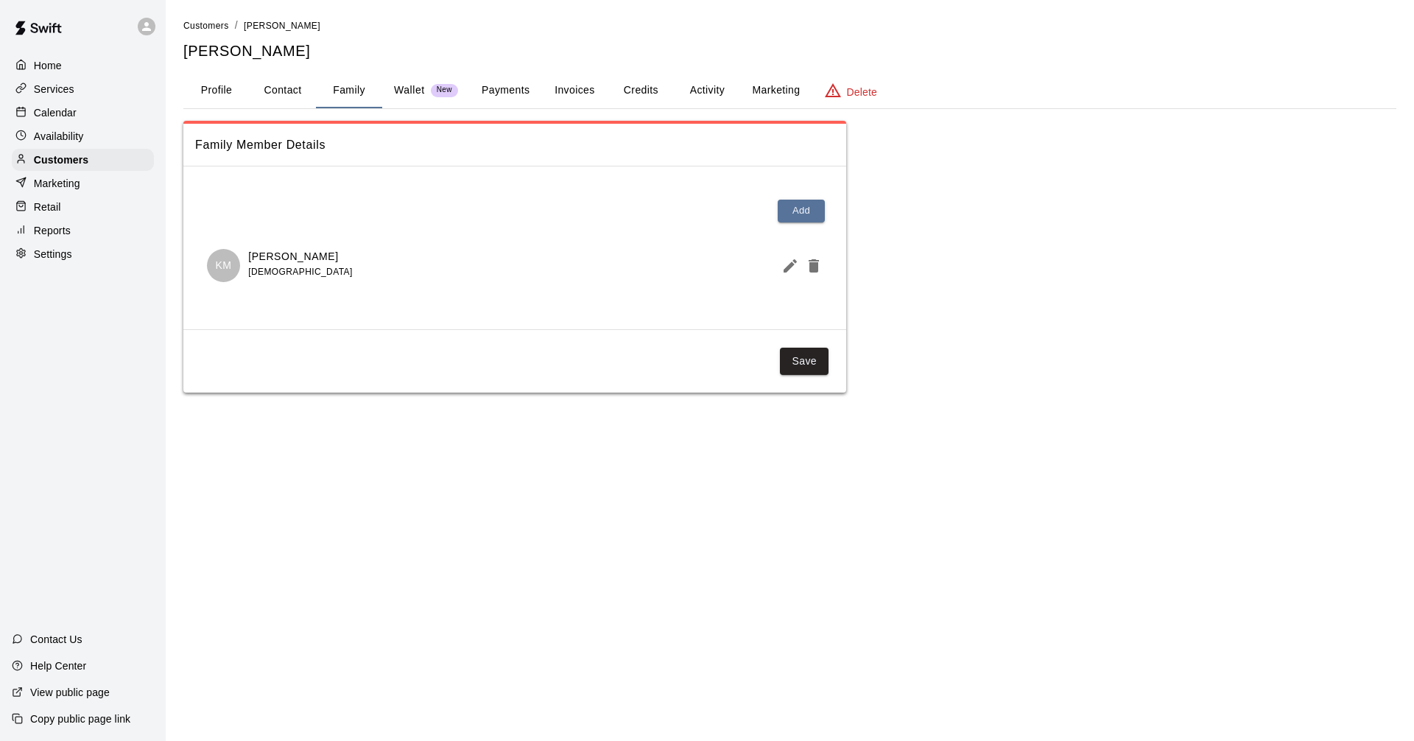
click at [418, 90] on p "Wallet" at bounding box center [409, 90] width 31 height 15
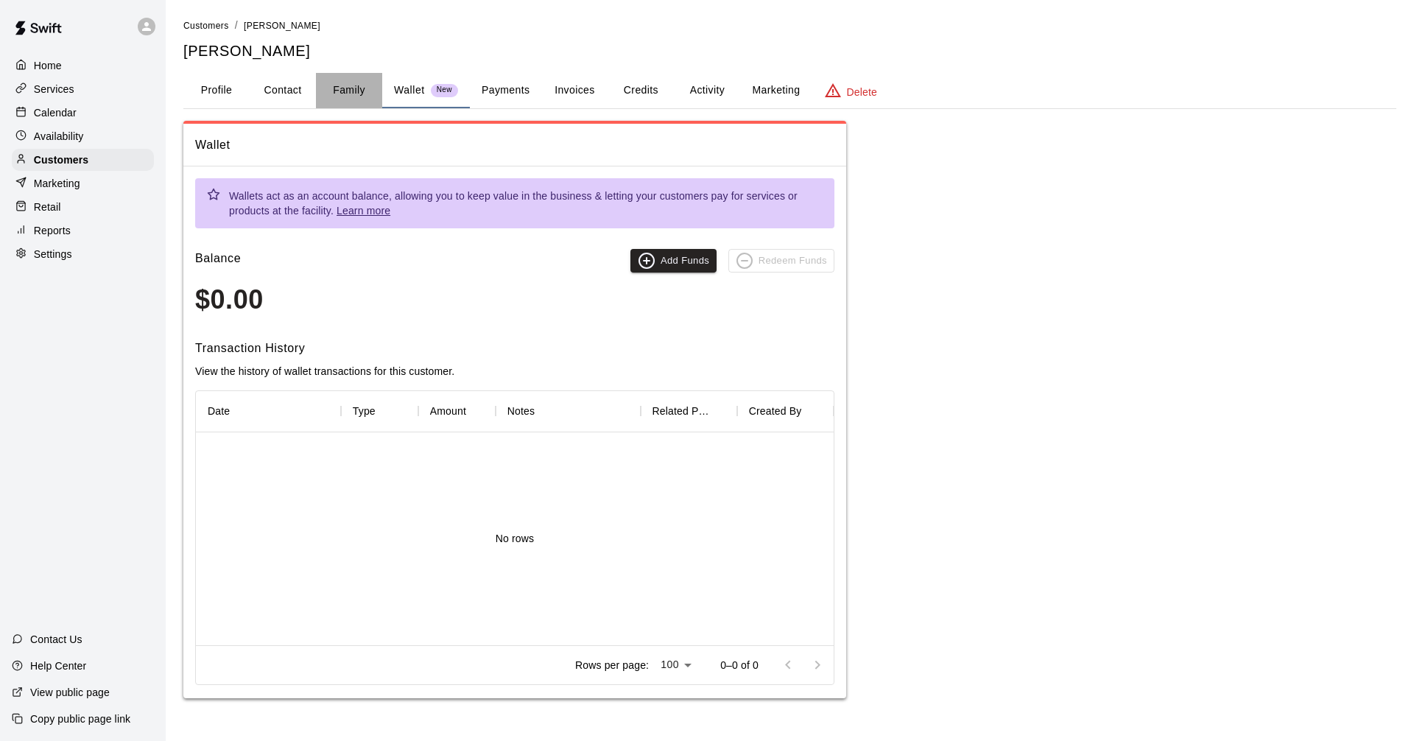
click at [357, 83] on button "Family" at bounding box center [349, 90] width 66 height 35
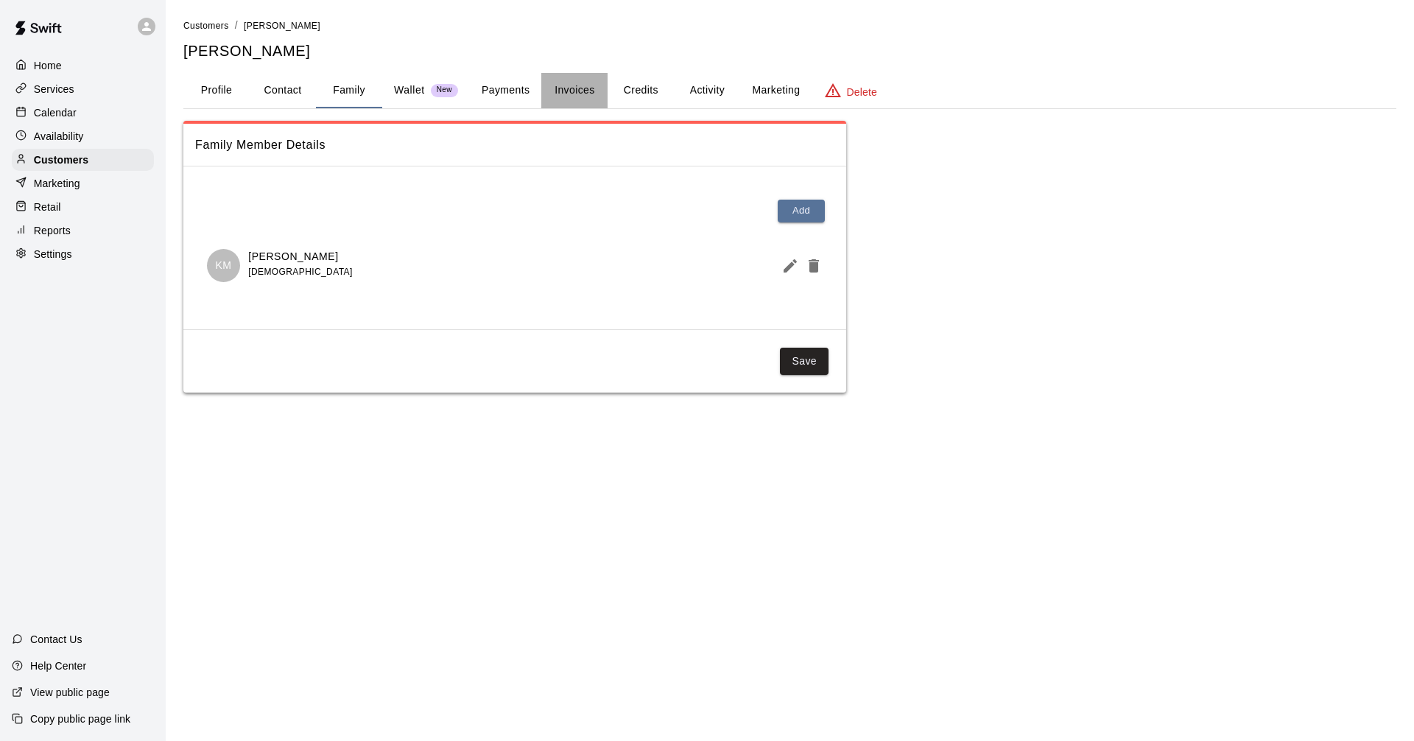
click at [559, 96] on button "Invoices" at bounding box center [574, 90] width 66 height 35
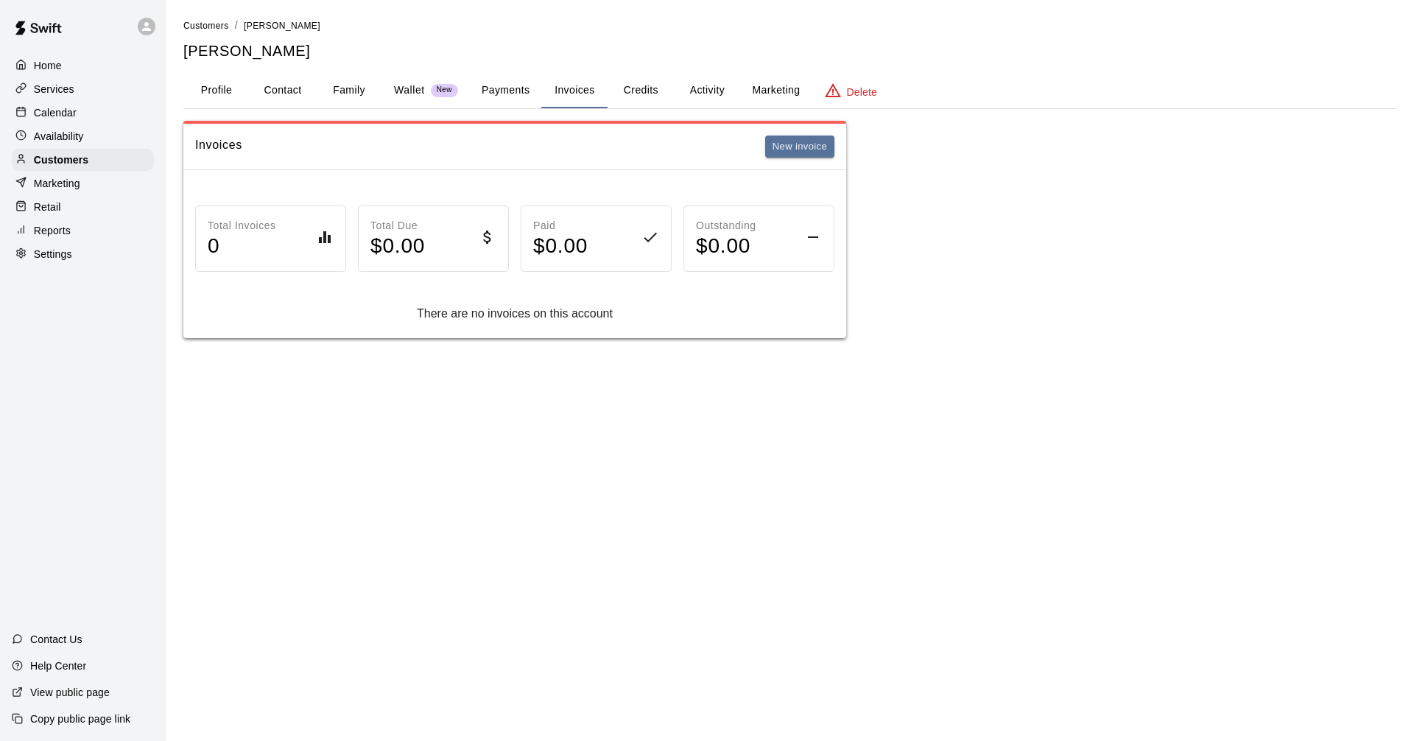
click at [497, 85] on button "Payments" at bounding box center [505, 90] width 71 height 35
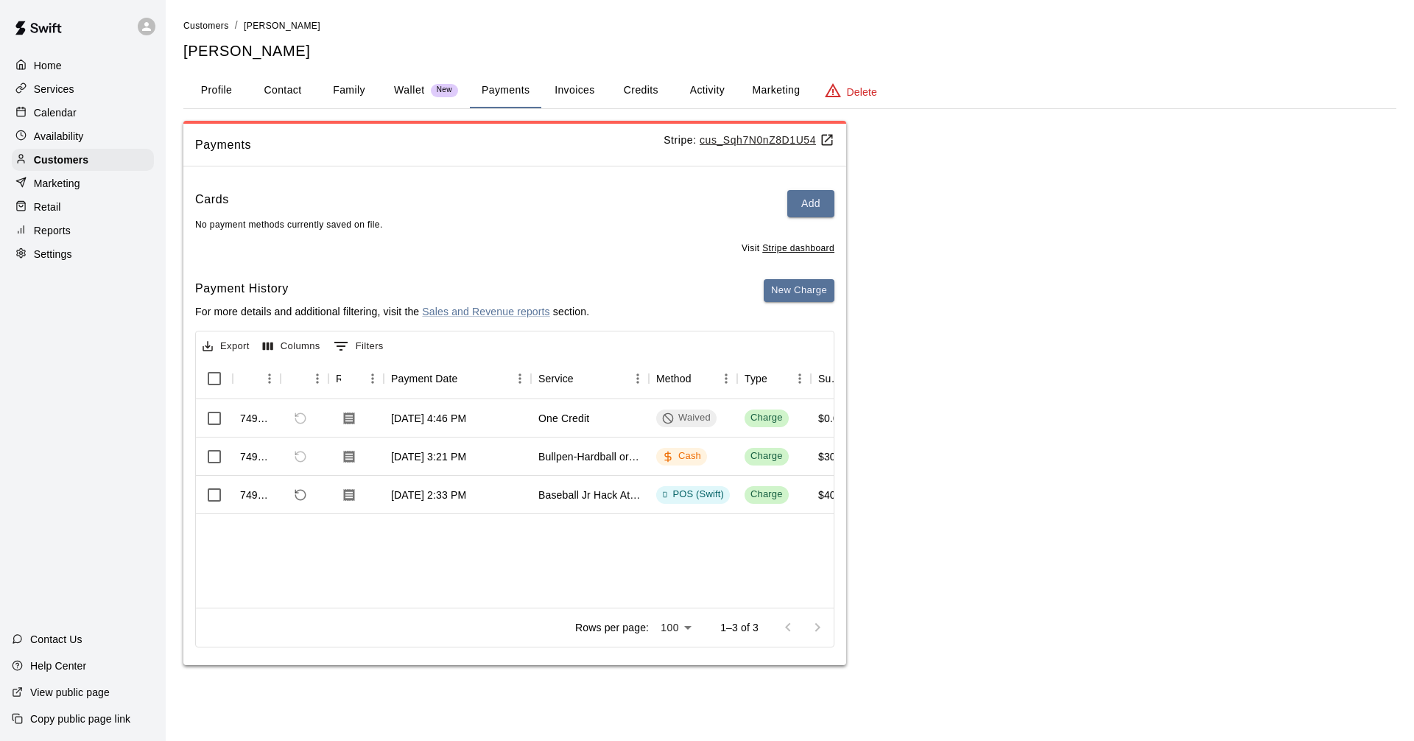
click at [717, 90] on button "Activity" at bounding box center [707, 90] width 66 height 35
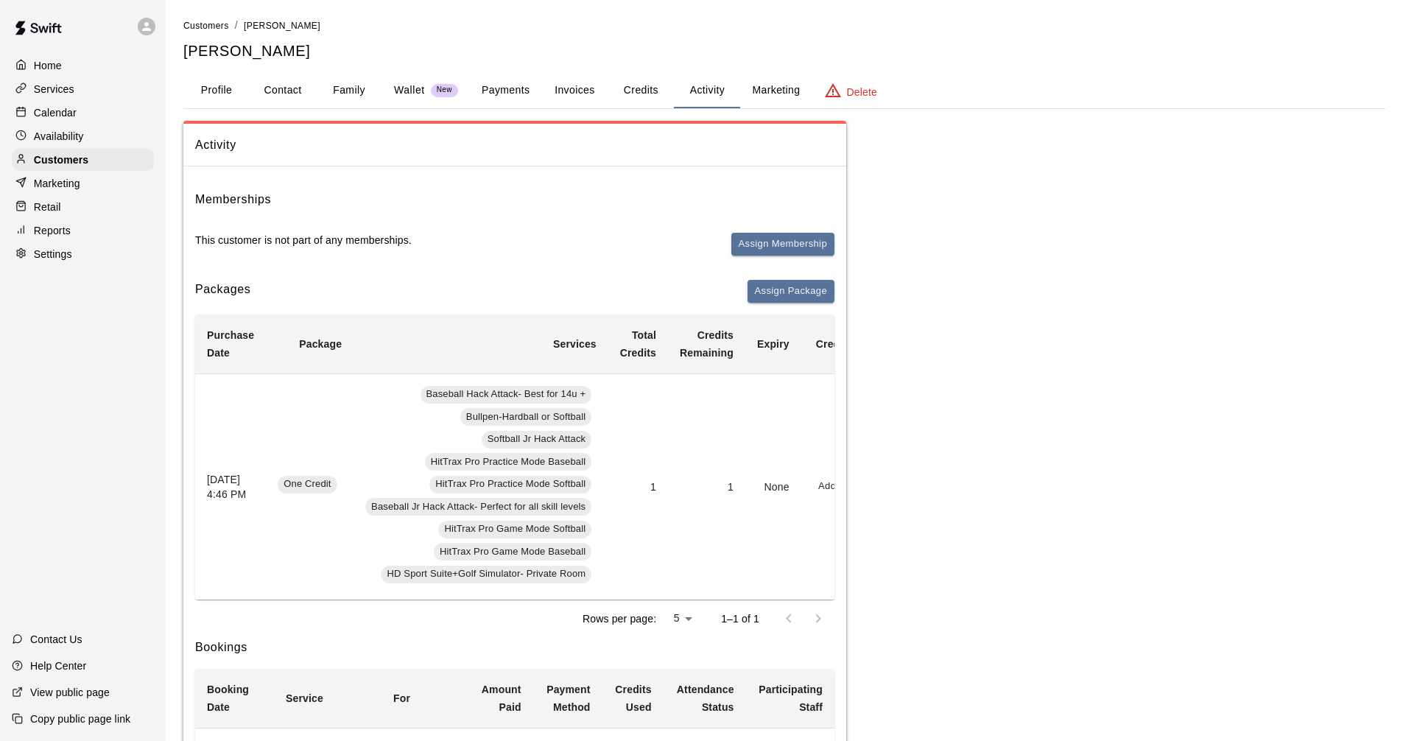
click at [657, 98] on button "Credits" at bounding box center [641, 90] width 66 height 35
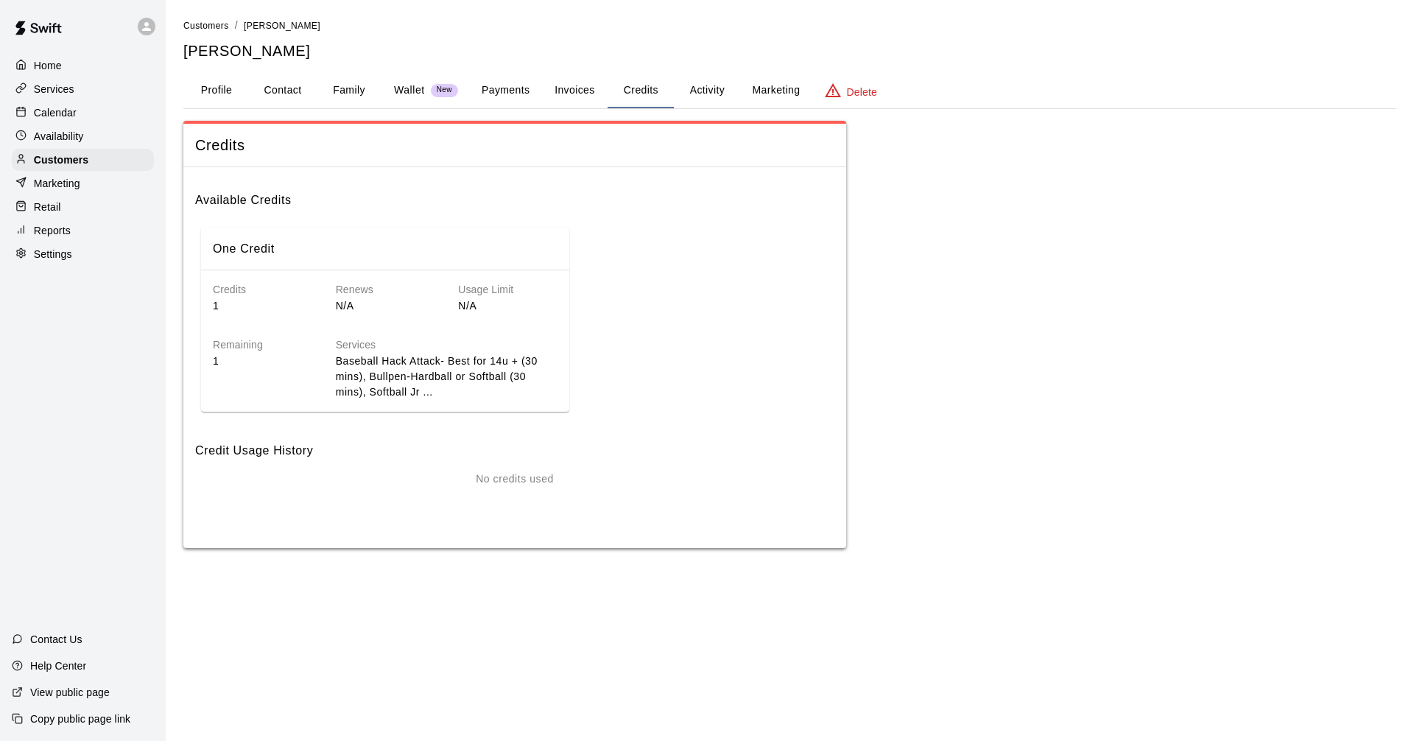
click at [69, 108] on p "Calendar" at bounding box center [55, 112] width 43 height 15
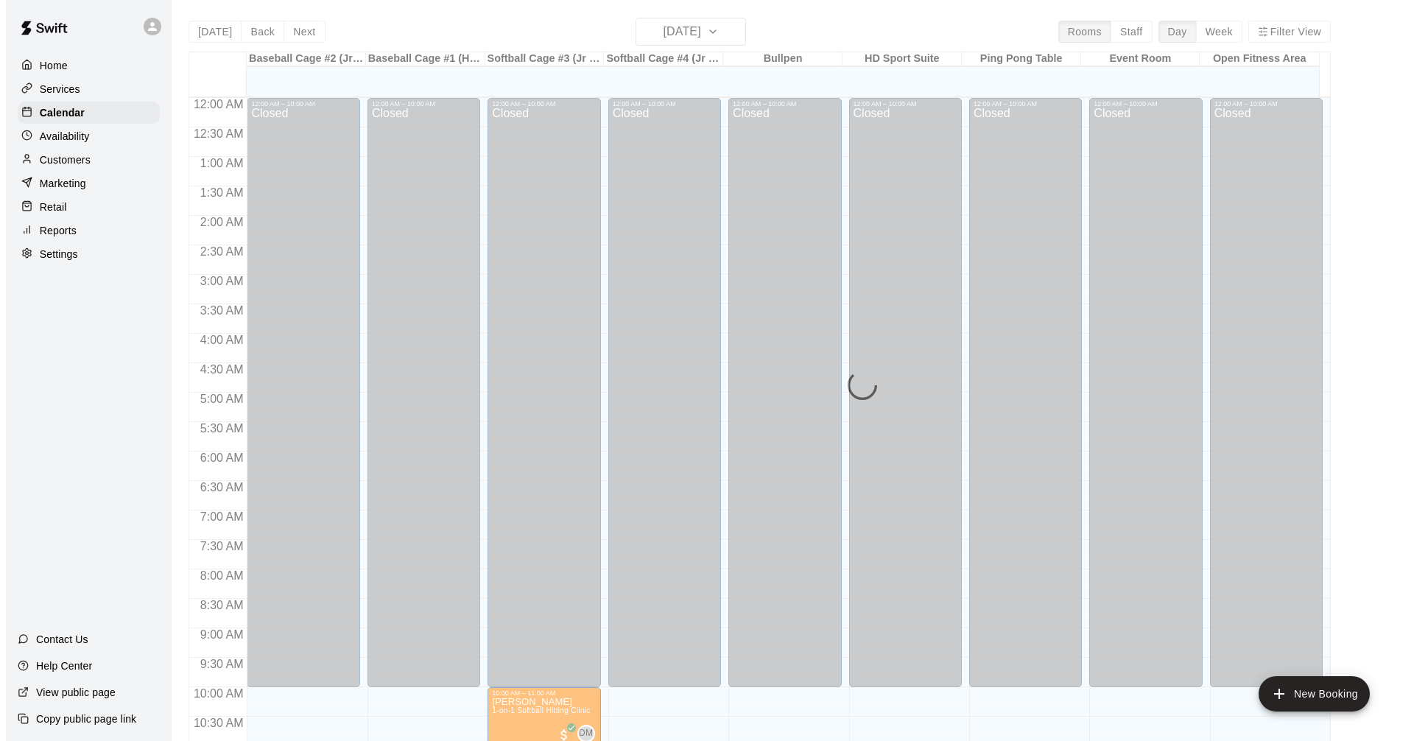
scroll to position [710, 0]
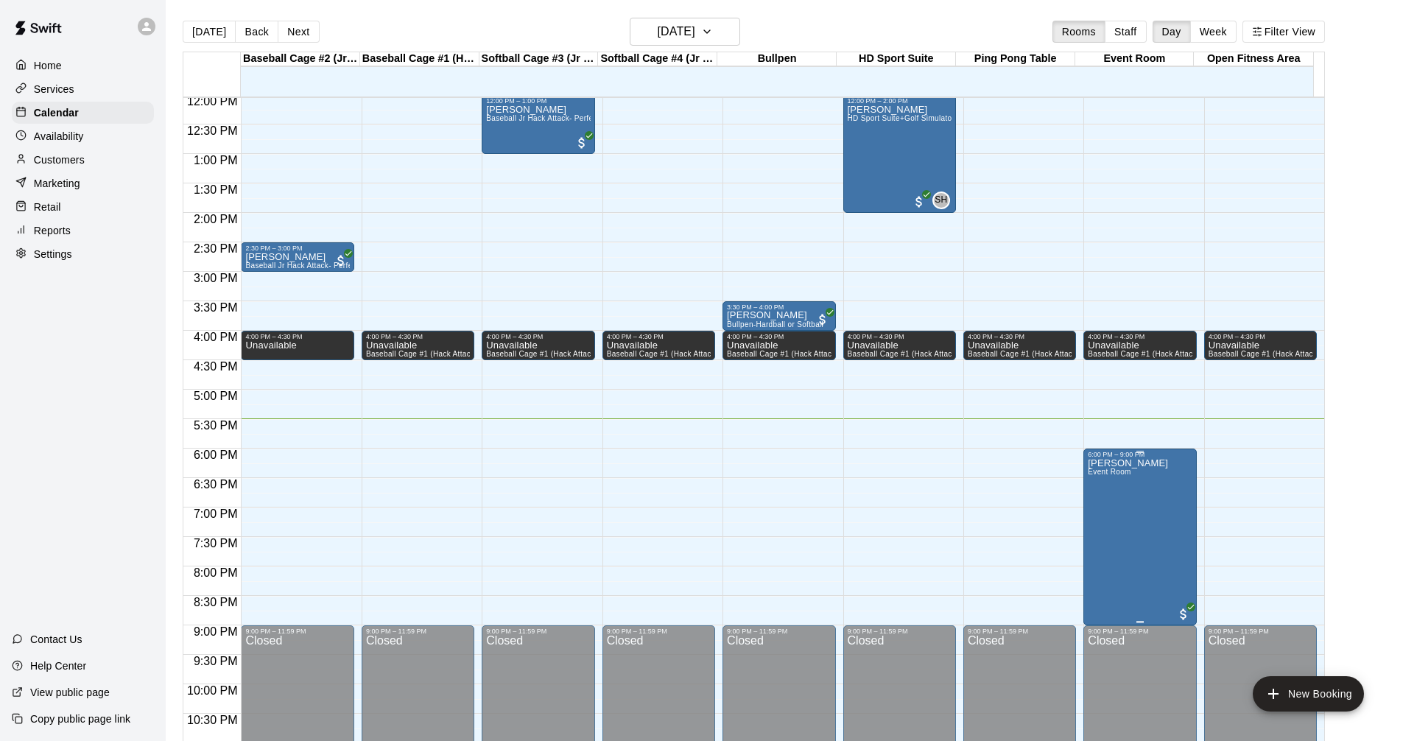
click at [1118, 476] on span "Event Room" at bounding box center [1109, 472] width 43 height 8
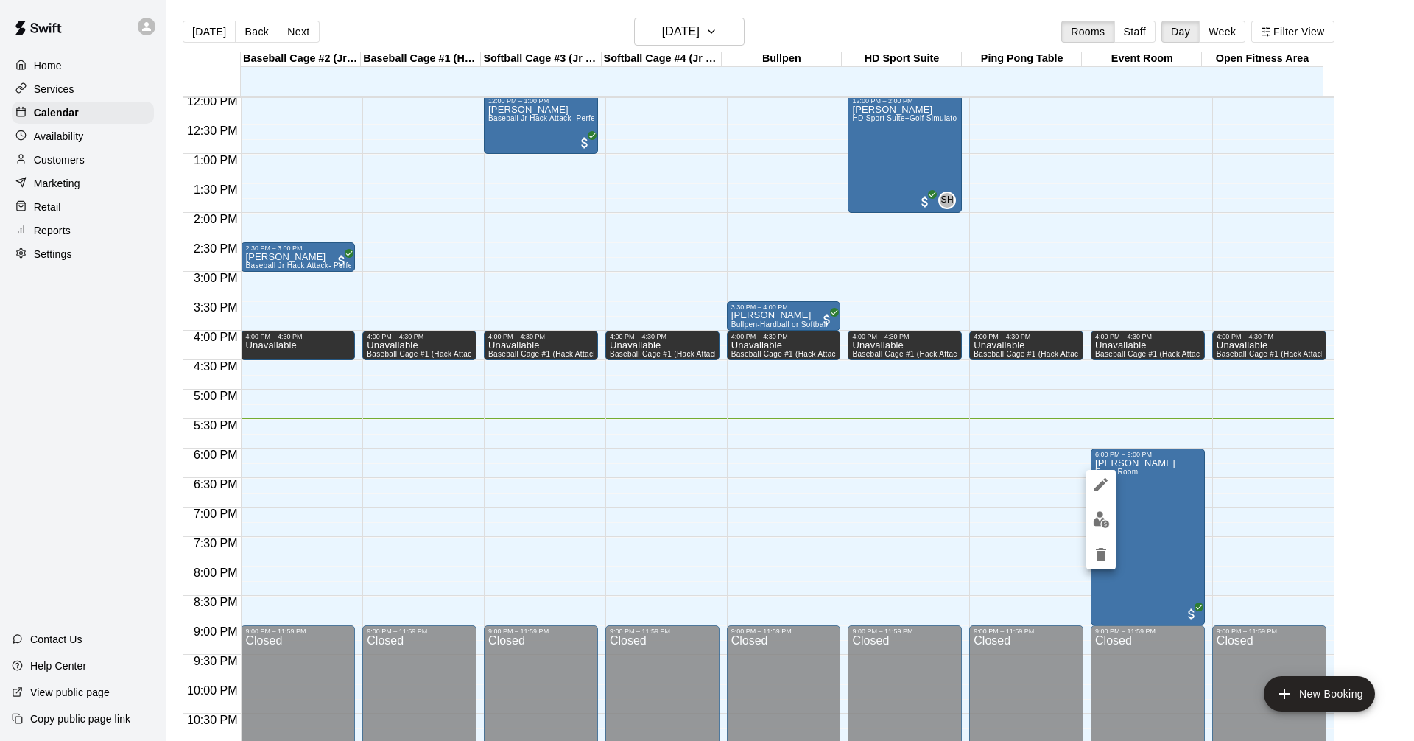
click at [1098, 480] on icon "edit" at bounding box center [1102, 485] width 18 height 18
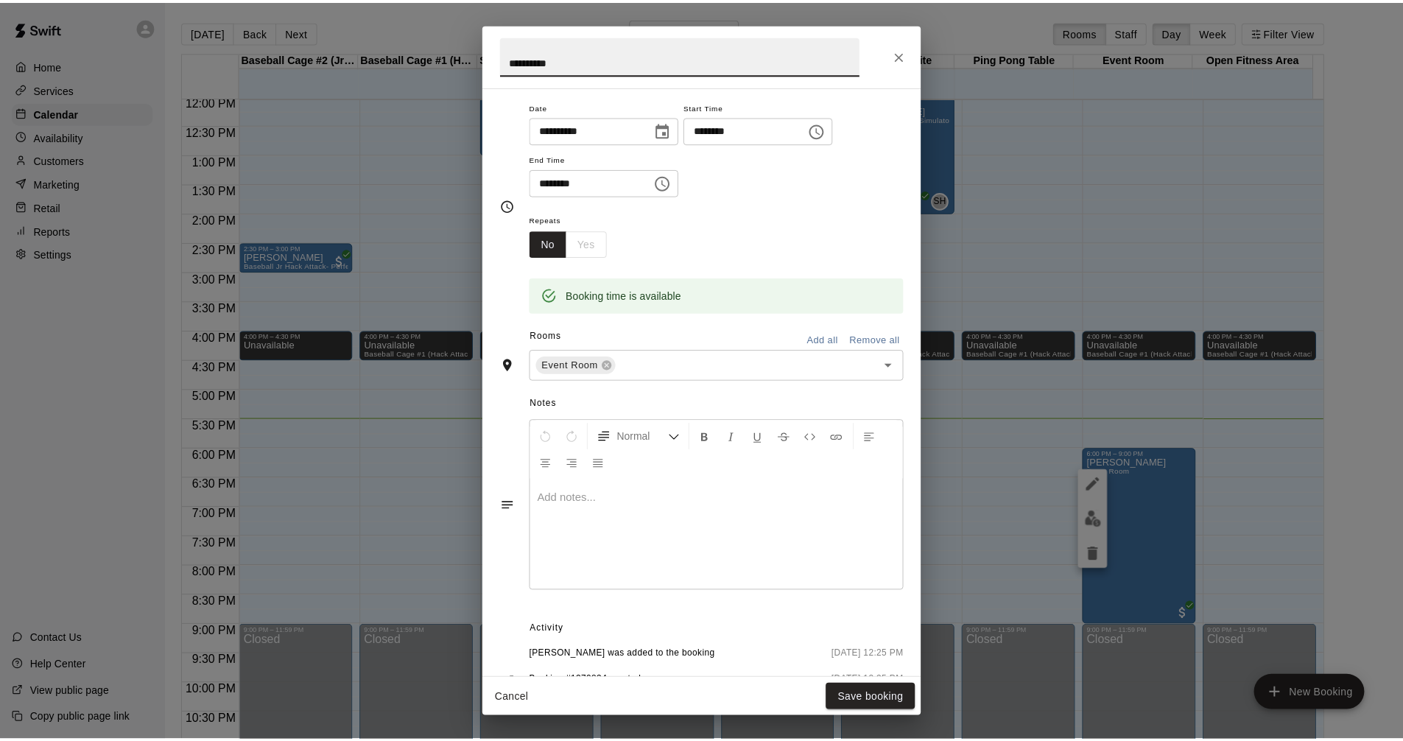
scroll to position [179, 0]
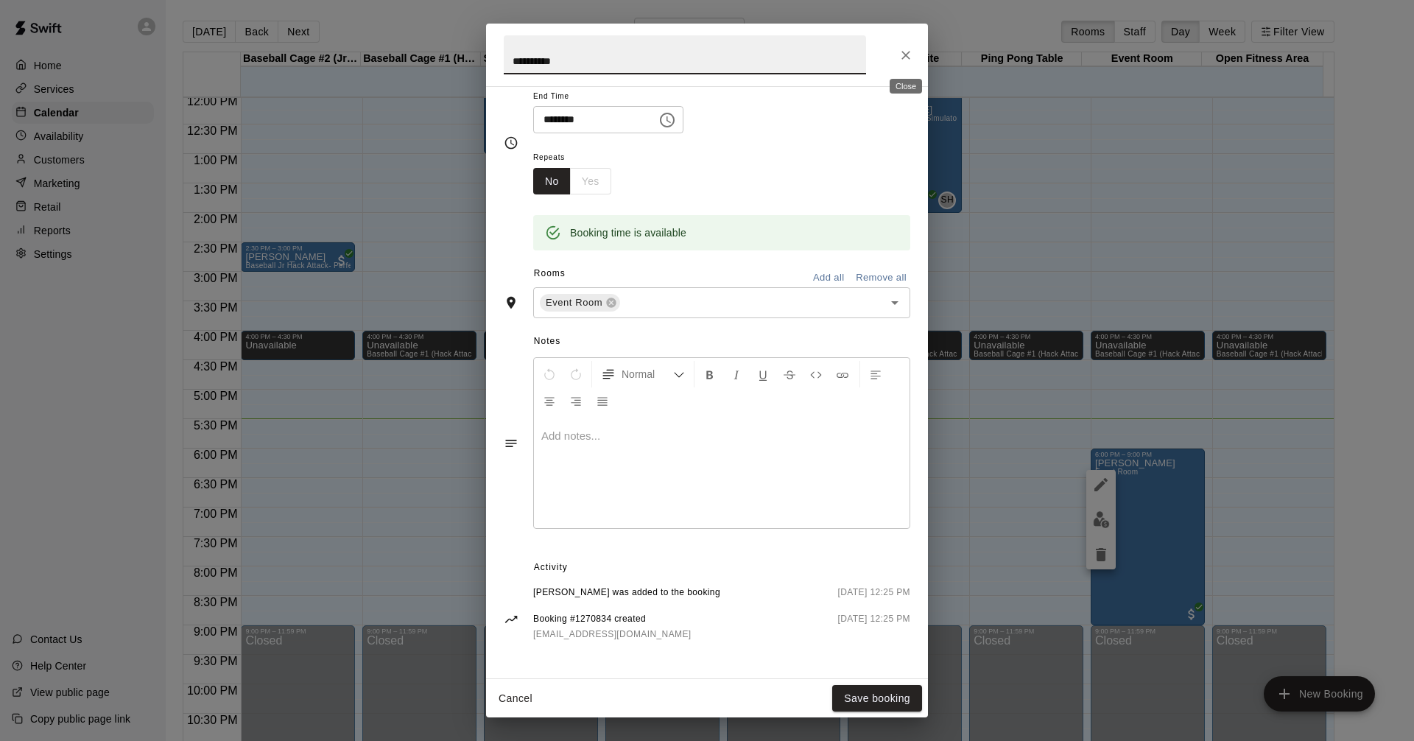
click at [899, 56] on icon "Close" at bounding box center [906, 55] width 15 height 15
